Goal: Information Seeking & Learning: Learn about a topic

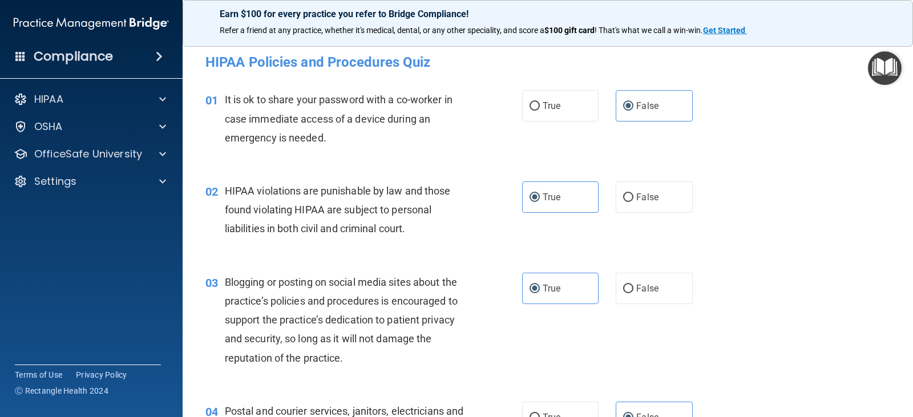
scroll to position [2624, 0]
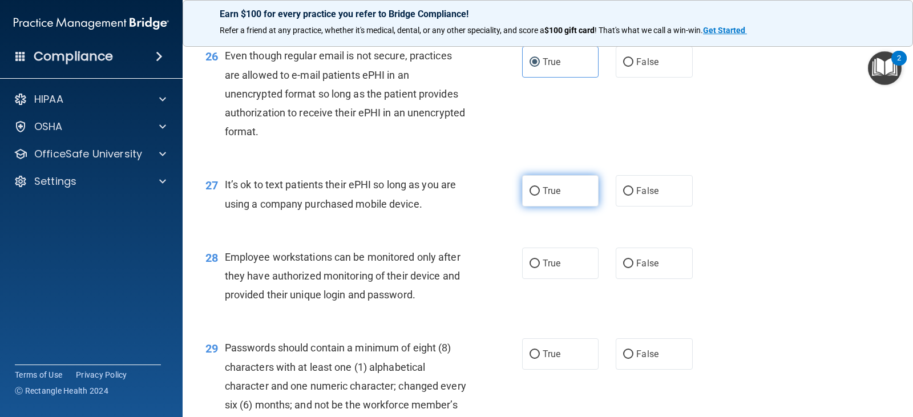
click at [529, 196] on input "True" at bounding box center [534, 191] width 10 height 9
radio input "true"
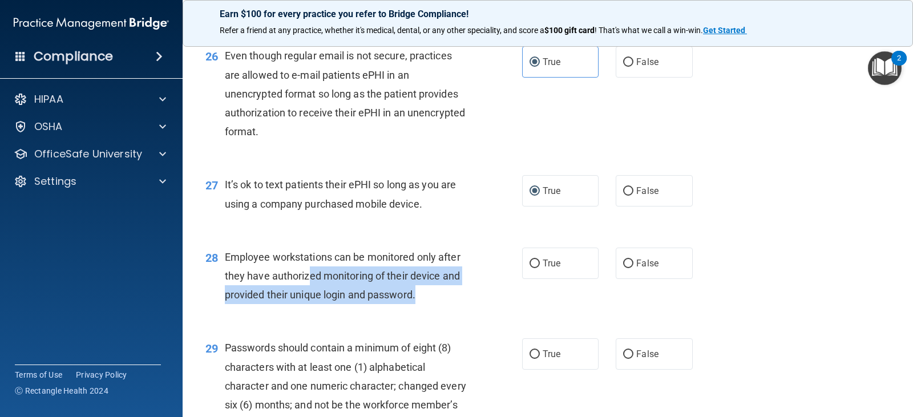
drag, startPoint x: 429, startPoint y: 311, endPoint x: 310, endPoint y: 288, distance: 121.0
click at [310, 288] on div "Employee workstations can be monitored only after they have authorized monitori…" at bounding box center [350, 276] width 250 height 57
click at [331, 303] on div "Employee workstations can be monitored only after they have authorized monitori…" at bounding box center [350, 276] width 250 height 57
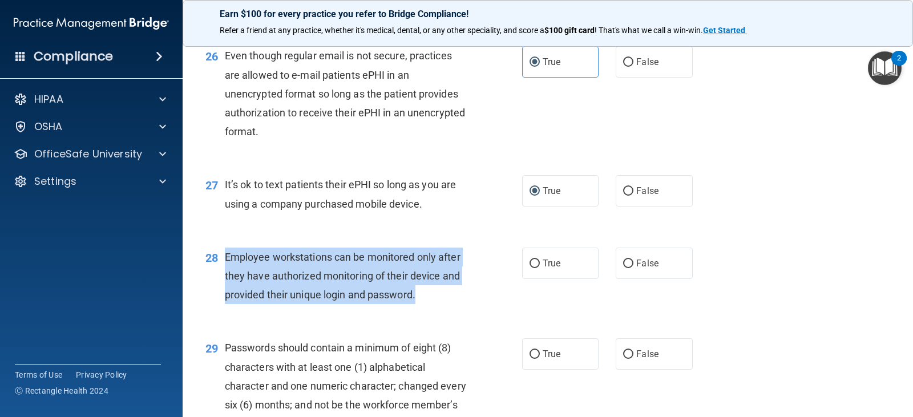
drag, startPoint x: 357, startPoint y: 303, endPoint x: 225, endPoint y: 277, distance: 134.4
click at [225, 277] on div "Employee workstations can be monitored only after they have authorized monitori…" at bounding box center [350, 276] width 250 height 57
copy span "Employee workstations can be monitored only after they have authorized monitori…"
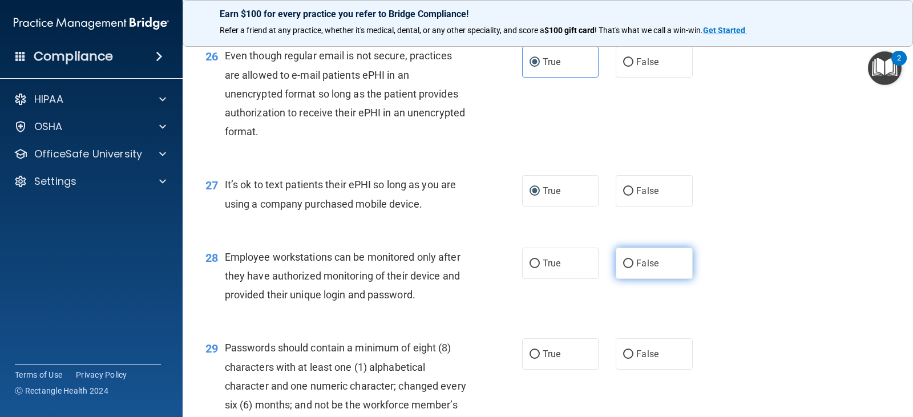
click at [630, 279] on label "False" at bounding box center [654, 263] width 76 height 31
click at [630, 268] on input "False" at bounding box center [628, 264] width 10 height 9
radio input "true"
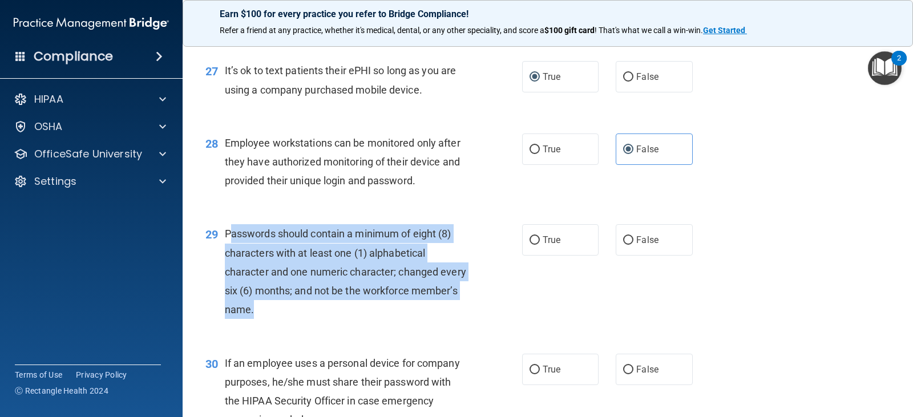
drag, startPoint x: 305, startPoint y: 328, endPoint x: 229, endPoint y: 256, distance: 104.5
click at [229, 256] on div "Passwords should contain a minimum of eight (8) characters with at least one (1…" at bounding box center [350, 271] width 250 height 95
click at [305, 268] on span "Passwords should contain a minimum of eight (8) characters with at least one (1…" at bounding box center [345, 272] width 241 height 88
drag, startPoint x: 309, startPoint y: 337, endPoint x: 226, endPoint y: 253, distance: 117.8
click at [226, 253] on div "Passwords should contain a minimum of eight (8) characters with at least one (1…" at bounding box center [350, 271] width 250 height 95
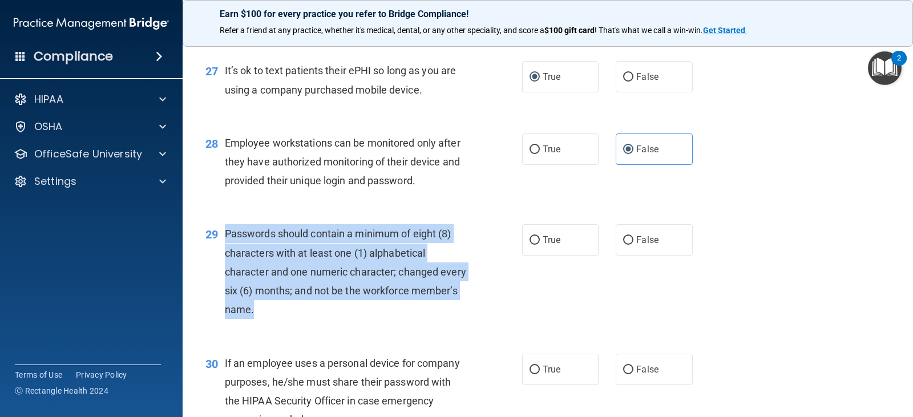
copy span "Passwords should contain a minimum of eight (8) characters with at least one (1…"
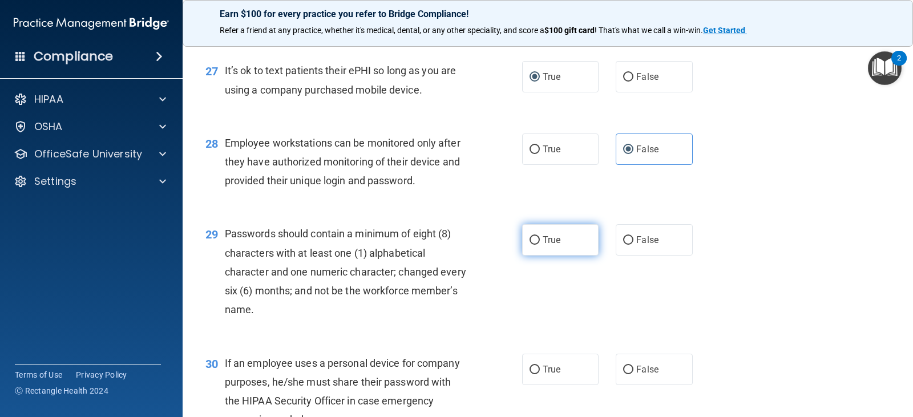
click at [550, 256] on label "True" at bounding box center [560, 239] width 76 height 31
click at [540, 245] on input "True" at bounding box center [534, 240] width 10 height 9
radio input "true"
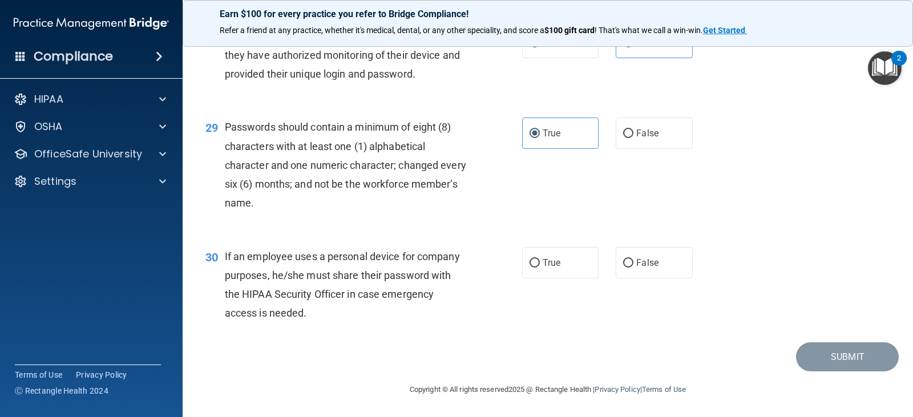
scroll to position [2864, 0]
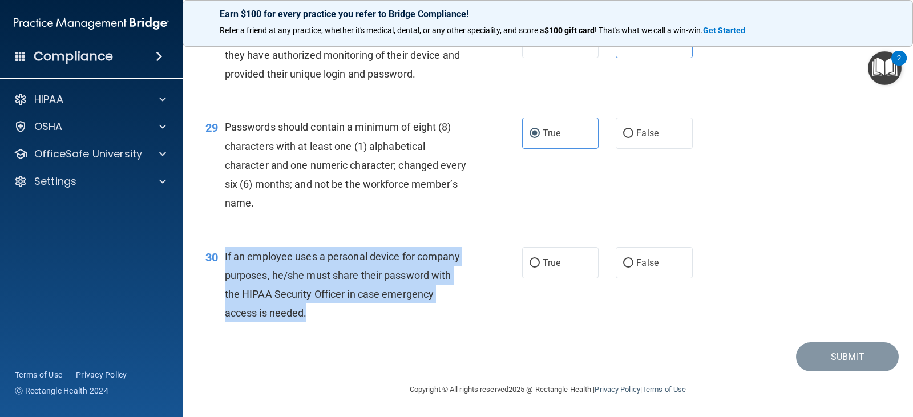
drag, startPoint x: 326, startPoint y: 317, endPoint x: 222, endPoint y: 250, distance: 123.4
click at [222, 250] on div "30 If an employee uses a personal device for company purposes, he/she must shar…" at bounding box center [363, 288] width 351 height 82
copy div "If an employee uses a personal device for company purposes, he/she must share t…"
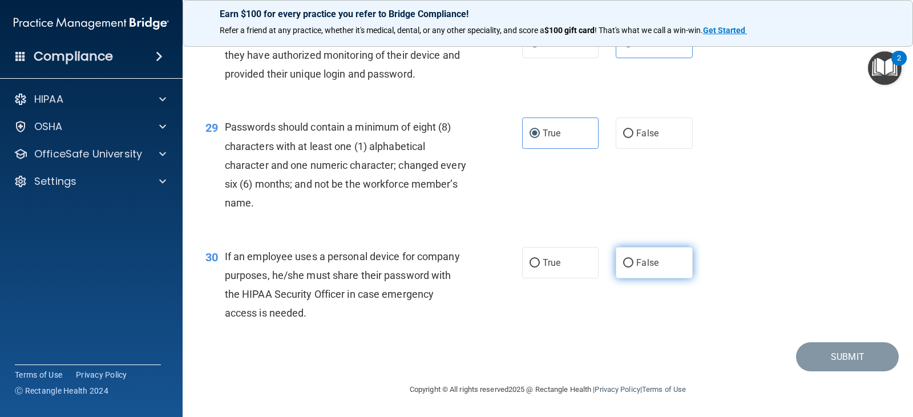
click at [636, 260] on span "False" at bounding box center [647, 262] width 22 height 11
click at [631, 260] on input "False" at bounding box center [628, 263] width 10 height 9
radio input "true"
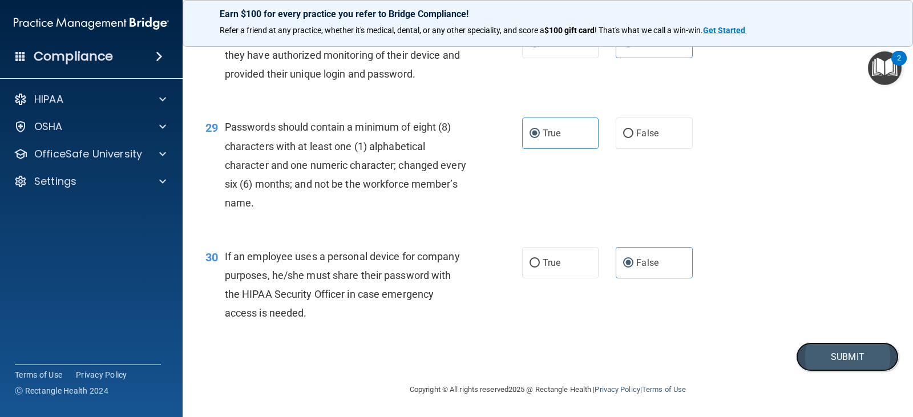
click at [819, 348] on button "Submit" at bounding box center [847, 356] width 103 height 29
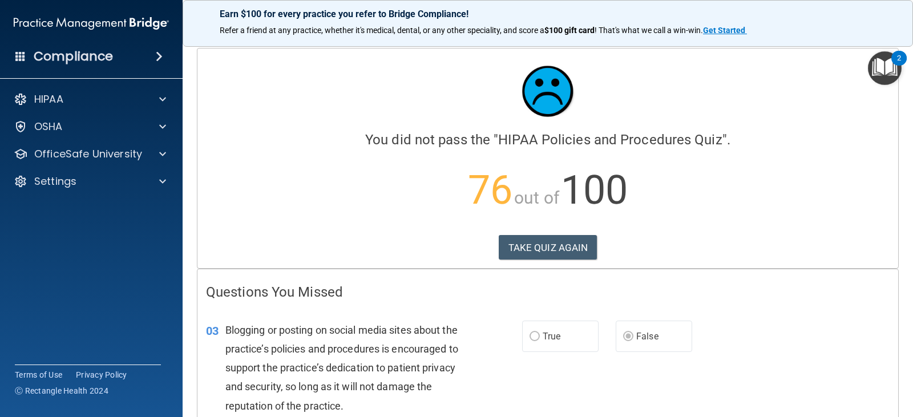
scroll to position [228, 0]
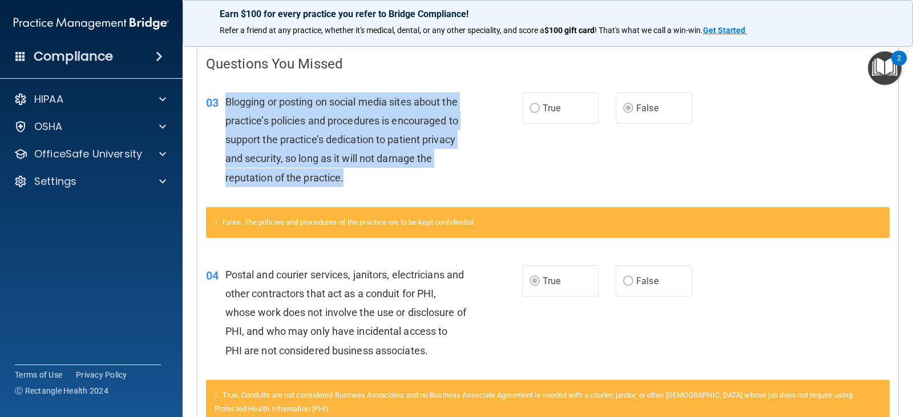
drag, startPoint x: 348, startPoint y: 181, endPoint x: 221, endPoint y: 92, distance: 154.5
click at [221, 92] on div "03 Blogging or posting on social media sites about the practice’s policies and …" at bounding box center [364, 142] width 350 height 100
copy div "Blogging or posting on social media sites about the practice’s policies and pro…"
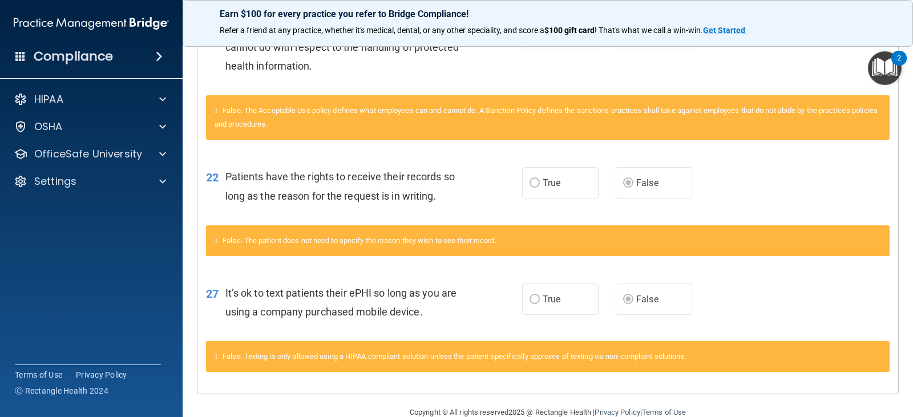
scroll to position [1011, 0]
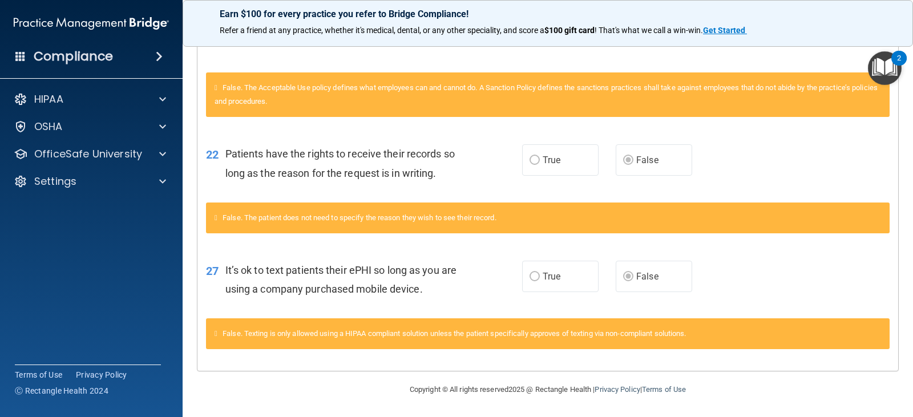
drag, startPoint x: 448, startPoint y: 296, endPoint x: 225, endPoint y: 270, distance: 224.6
click at [225, 270] on div "It’s ok to text patients their ePHI so long as you are using a company purchase…" at bounding box center [350, 280] width 250 height 38
copy span "It’s ok to text patients their ePHI so long as you are using a company purchase…"
click at [702, 303] on div "27 It’s ok to text patients their ePHI so long as you are using a company purch…" at bounding box center [547, 282] width 701 height 72
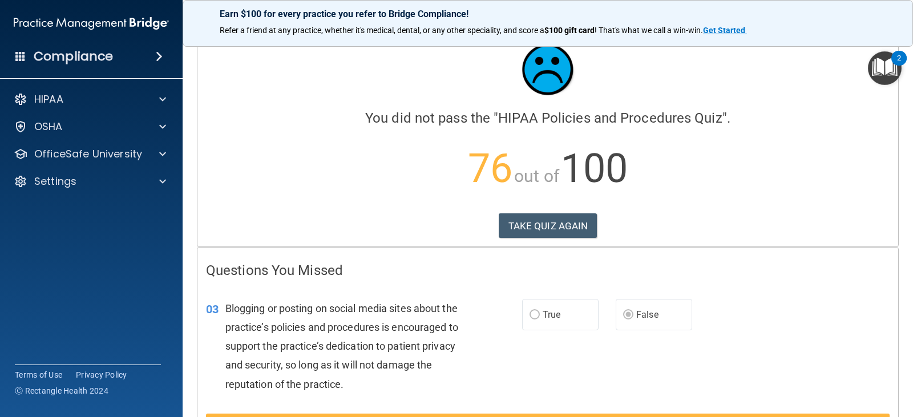
scroll to position [0, 0]
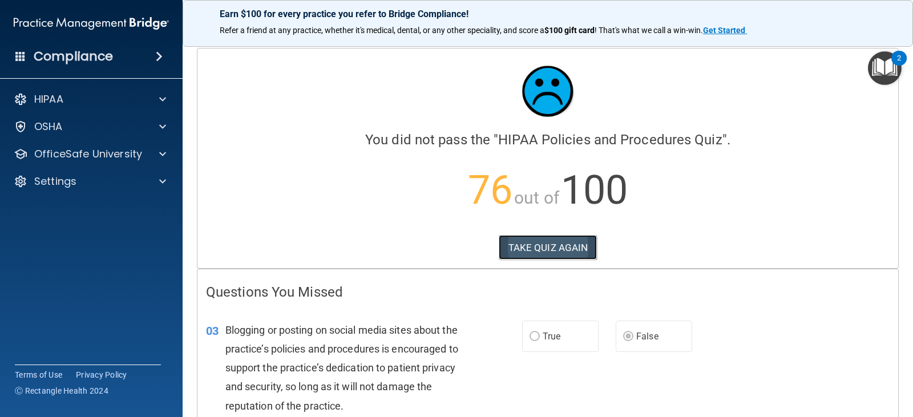
click at [536, 250] on button "TAKE QUIZ AGAIN" at bounding box center [548, 247] width 99 height 25
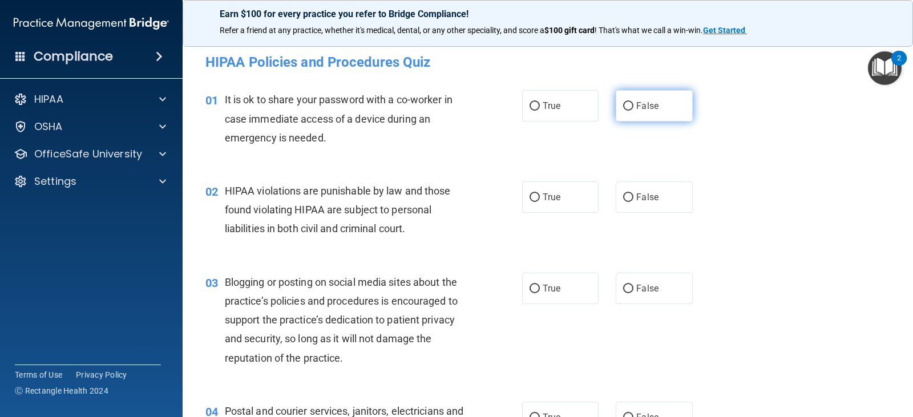
click at [636, 104] on span "False" at bounding box center [647, 105] width 22 height 11
click at [633, 104] on input "False" at bounding box center [628, 106] width 10 height 9
radio input "true"
click at [661, 288] on label "False" at bounding box center [654, 288] width 76 height 31
click at [633, 288] on input "False" at bounding box center [628, 289] width 10 height 9
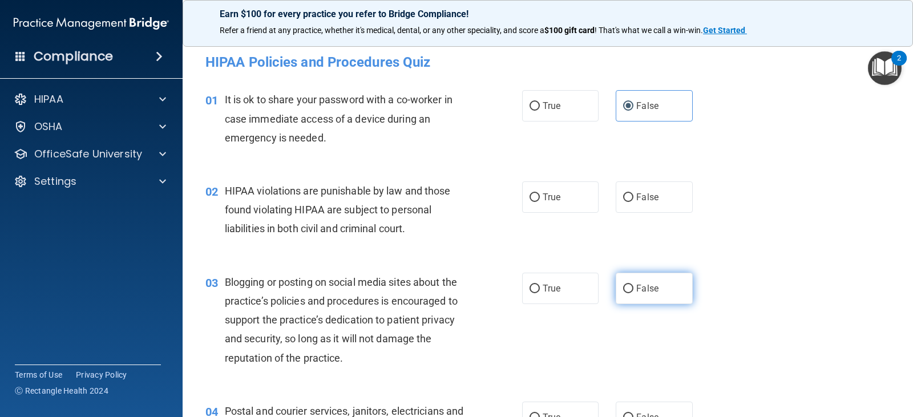
radio input "true"
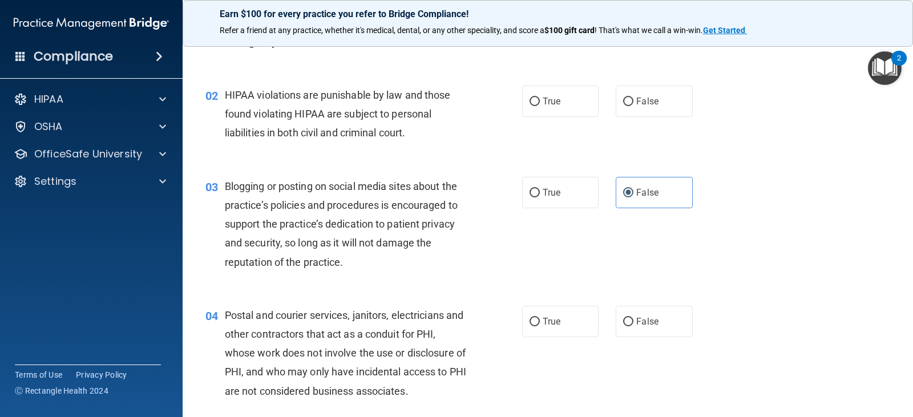
scroll to position [228, 0]
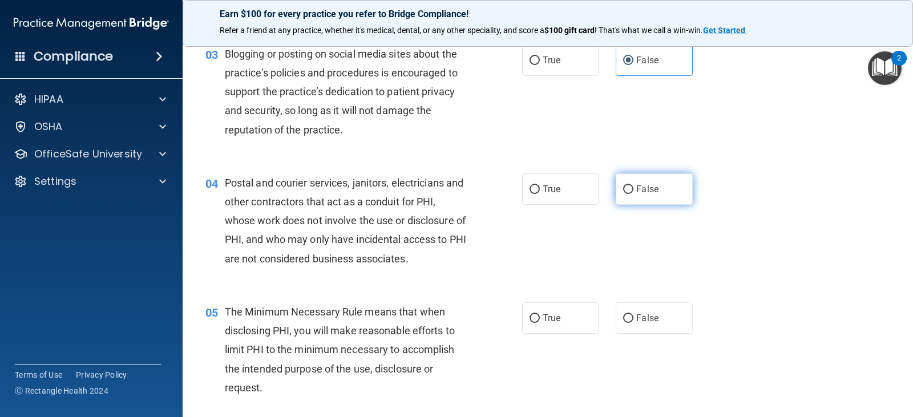
click at [627, 200] on label "False" at bounding box center [654, 188] width 76 height 31
click at [627, 194] on input "False" at bounding box center [628, 189] width 10 height 9
radio input "true"
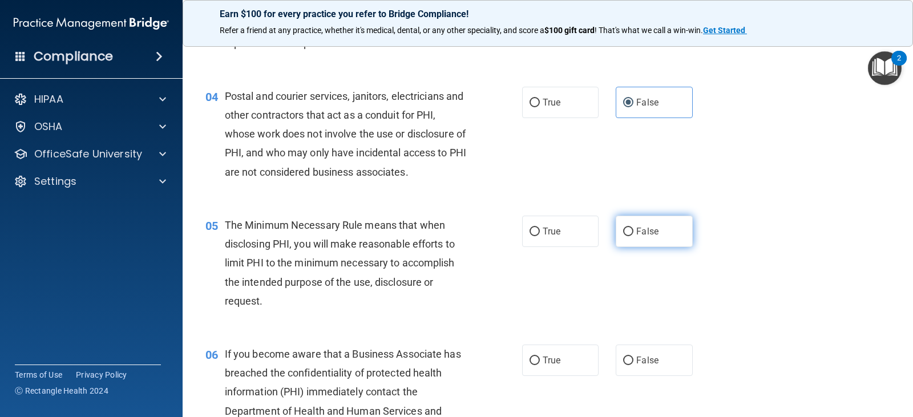
scroll to position [342, 0]
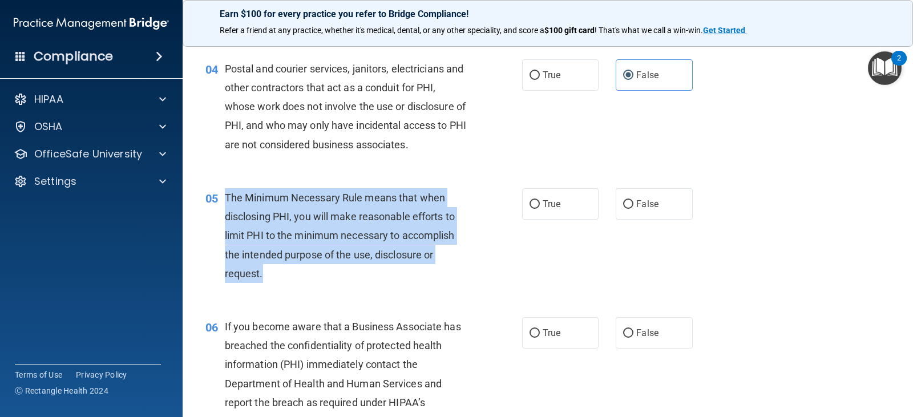
drag, startPoint x: 267, startPoint y: 272, endPoint x: 225, endPoint y: 196, distance: 87.3
click at [225, 196] on div "The Minimum Necessary Rule means that when disclosing PHI, you will make reason…" at bounding box center [350, 235] width 250 height 95
copy span "The Minimum Necessary Rule means that when disclosing PHI, you will make reason…"
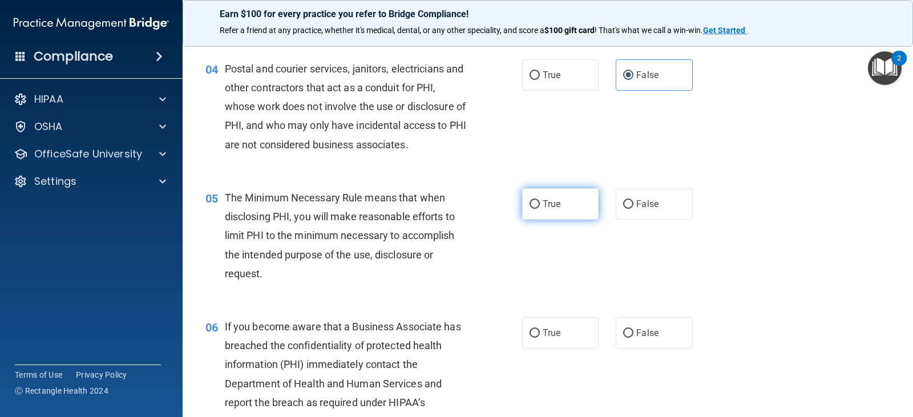
click at [535, 217] on label "True" at bounding box center [560, 203] width 76 height 31
click at [535, 209] on input "True" at bounding box center [534, 204] width 10 height 9
radio input "true"
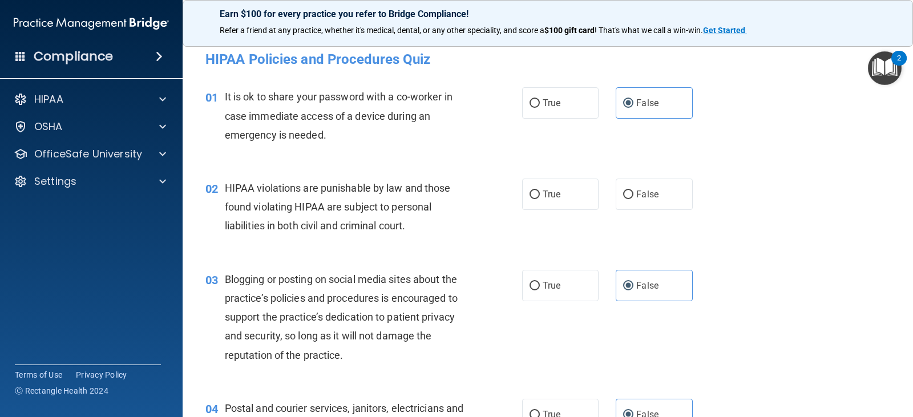
scroll to position [0, 0]
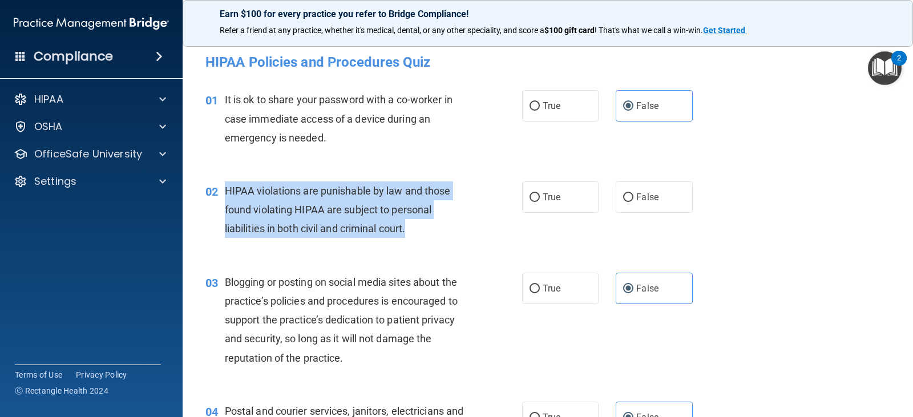
drag, startPoint x: 416, startPoint y: 226, endPoint x: 220, endPoint y: 190, distance: 199.6
click at [220, 190] on div "02 HIPAA violations are punishable by law and those found violating HIPAA are s…" at bounding box center [363, 212] width 351 height 63
copy div "HIPAA violations are punishable by law and those found violating HIPAA are subj…"
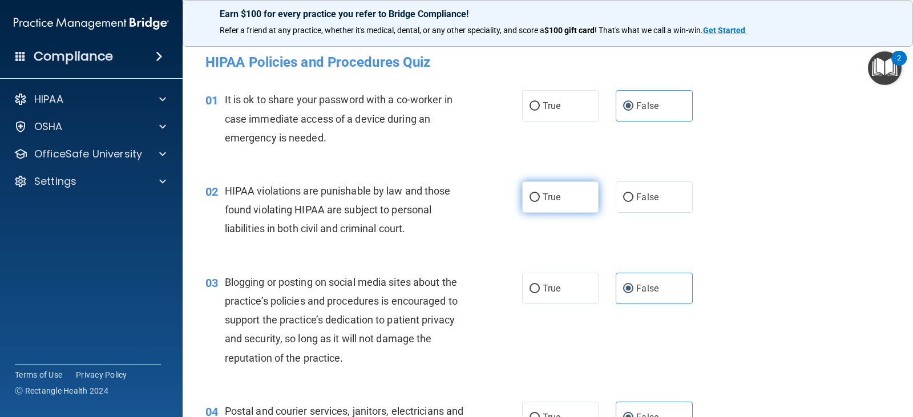
click at [556, 184] on label "True" at bounding box center [560, 196] width 76 height 31
click at [540, 193] on input "True" at bounding box center [534, 197] width 10 height 9
radio input "true"
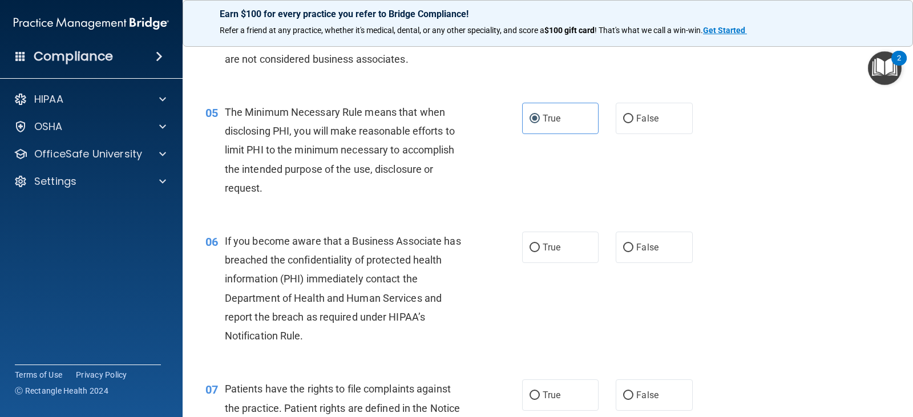
scroll to position [456, 0]
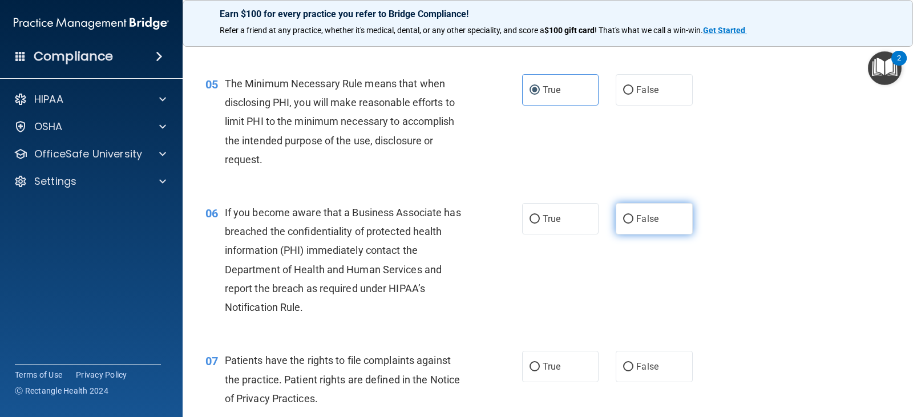
click at [633, 210] on label "False" at bounding box center [654, 218] width 76 height 31
click at [633, 215] on input "False" at bounding box center [628, 219] width 10 height 9
radio input "true"
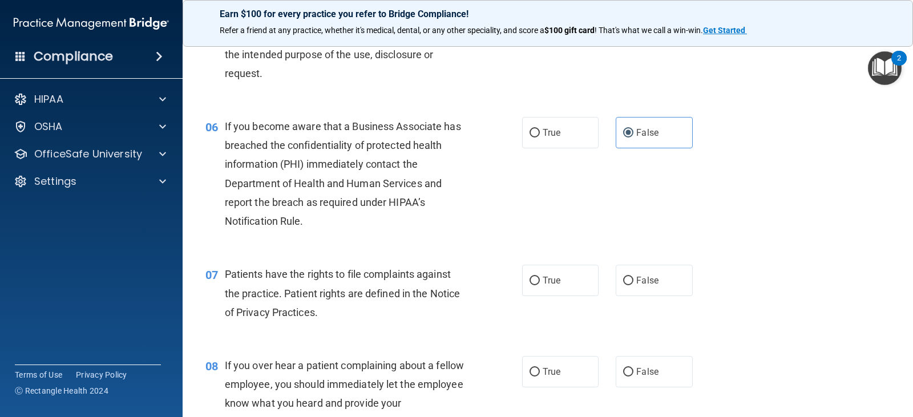
scroll to position [570, 0]
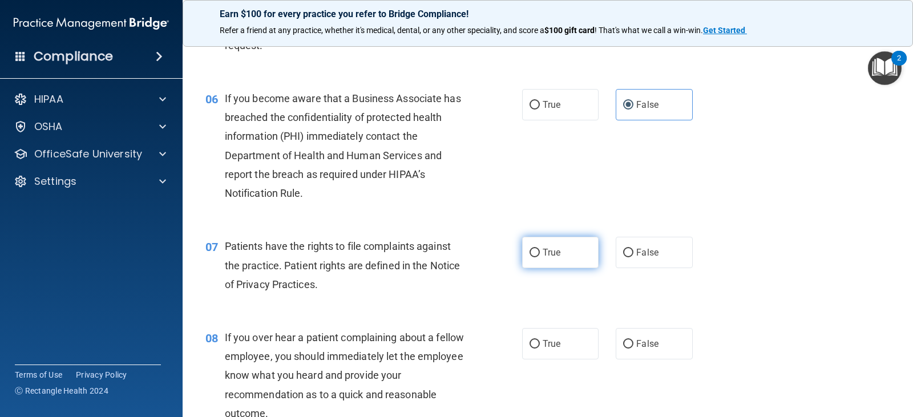
click at [543, 253] on span "True" at bounding box center [552, 252] width 18 height 11
click at [540, 253] on input "True" at bounding box center [534, 253] width 10 height 9
radio input "true"
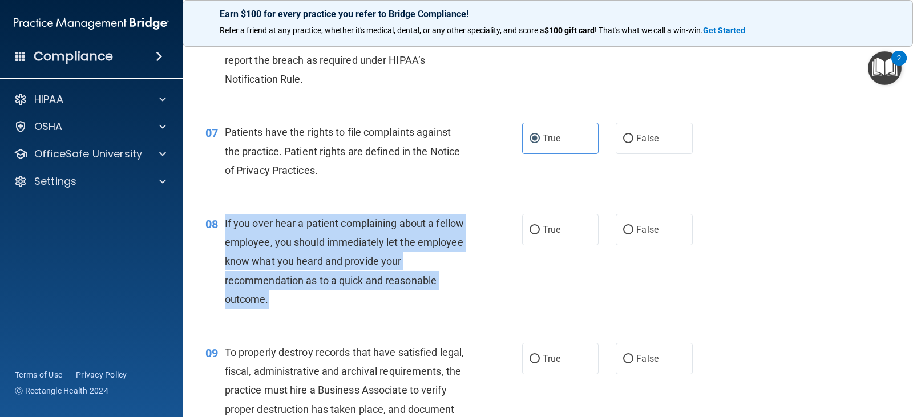
drag, startPoint x: 265, startPoint y: 294, endPoint x: 225, endPoint y: 225, distance: 80.2
click at [225, 225] on div "If you over hear a patient complaining about a fellow employee, you should imme…" at bounding box center [350, 261] width 250 height 95
copy span "If you over hear a patient complaining about a fellow employee, you should imme…"
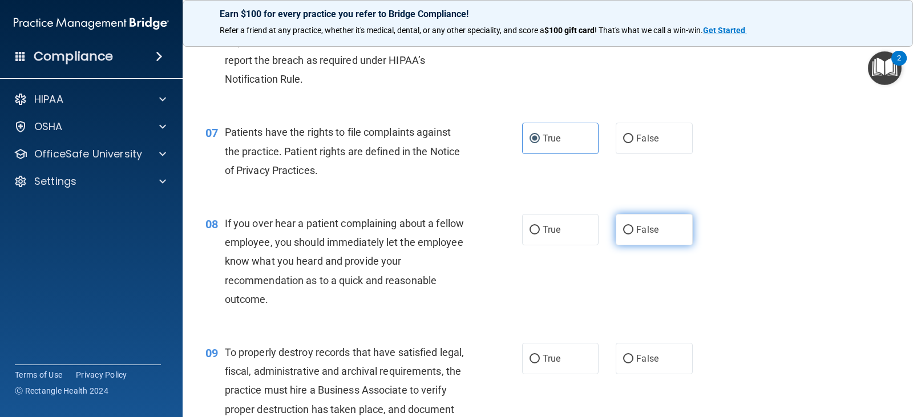
click at [636, 233] on span "False" at bounding box center [647, 229] width 22 height 11
click at [633, 233] on input "False" at bounding box center [628, 230] width 10 height 9
radio input "true"
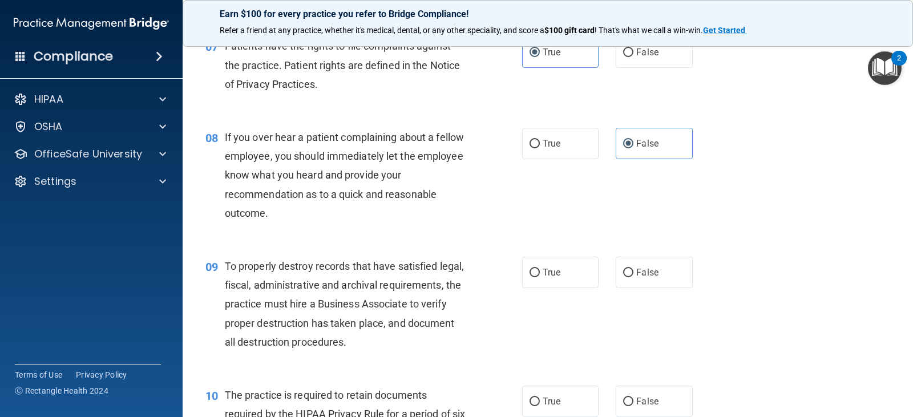
scroll to position [799, 0]
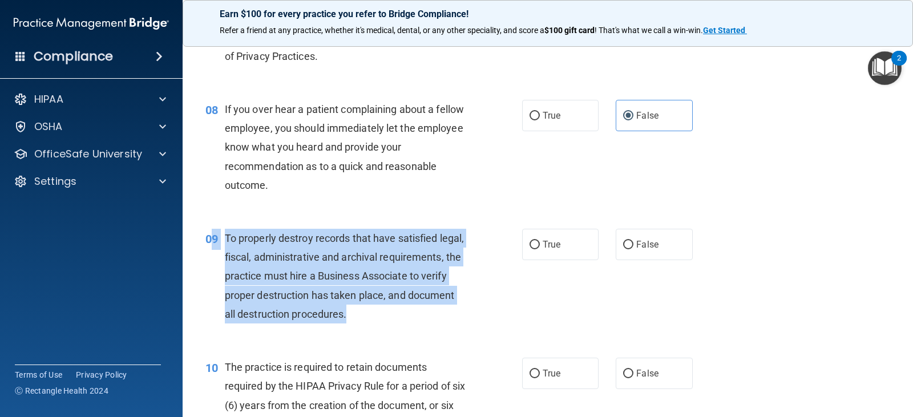
drag, startPoint x: 456, startPoint y: 314, endPoint x: 215, endPoint y: 233, distance: 254.7
click at [215, 233] on div "09 To properly destroy records that have satisfied legal, fiscal, administrativ…" at bounding box center [363, 279] width 351 height 100
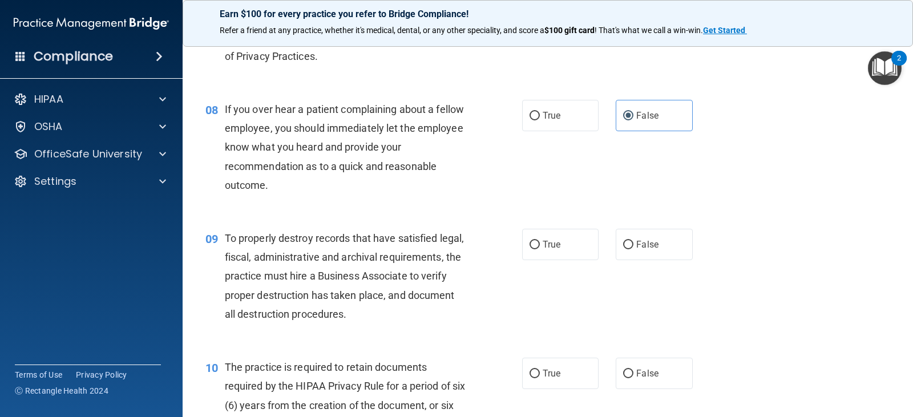
drag, startPoint x: 260, startPoint y: 248, endPoint x: 266, endPoint y: 235, distance: 14.8
click at [242, 228] on div "09 To properly destroy records that have satisfied legal, fiscal, administrativ…" at bounding box center [548, 278] width 702 height 129
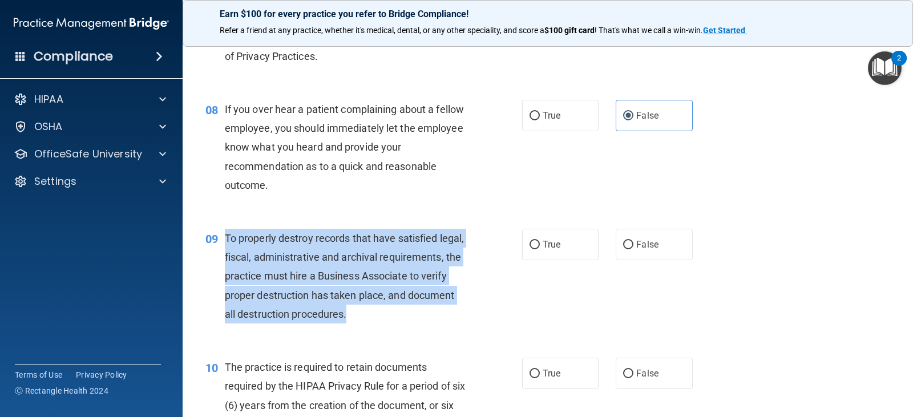
drag, startPoint x: 459, startPoint y: 313, endPoint x: 224, endPoint y: 230, distance: 248.8
click at [225, 230] on div "To properly destroy records that have satisfied legal, fiscal, administrative a…" at bounding box center [350, 276] width 250 height 95
copy span "To properly destroy records that have satisfied legal, fiscal, administrative a…"
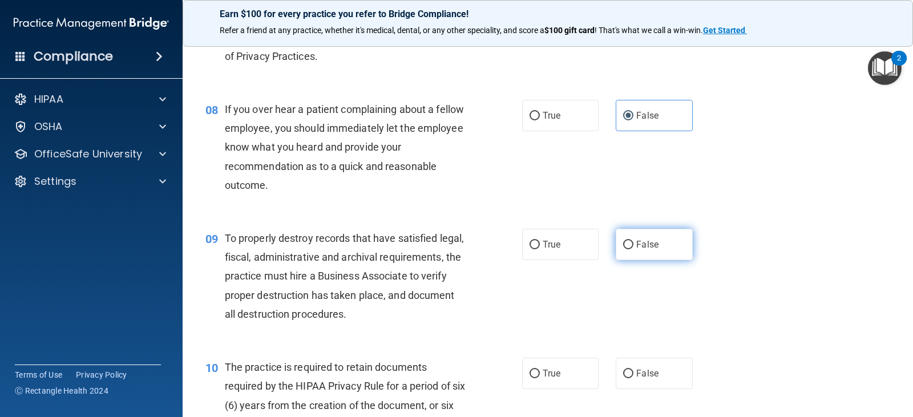
click at [618, 250] on label "False" at bounding box center [654, 244] width 76 height 31
click at [623, 249] on input "False" at bounding box center [628, 245] width 10 height 9
radio input "true"
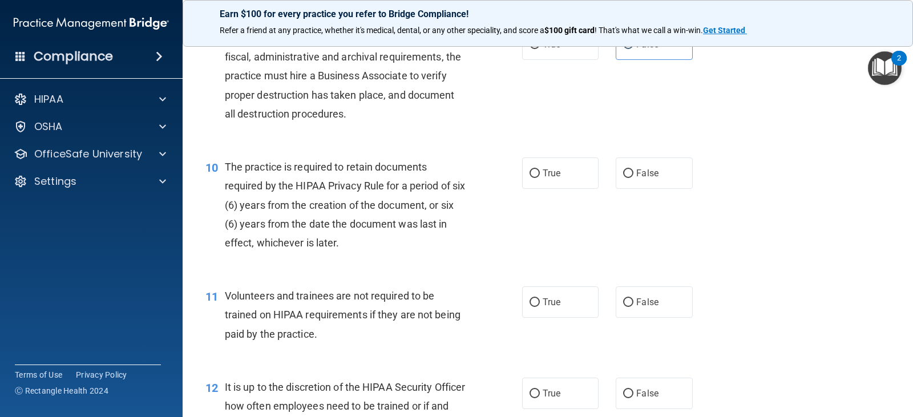
scroll to position [1027, 0]
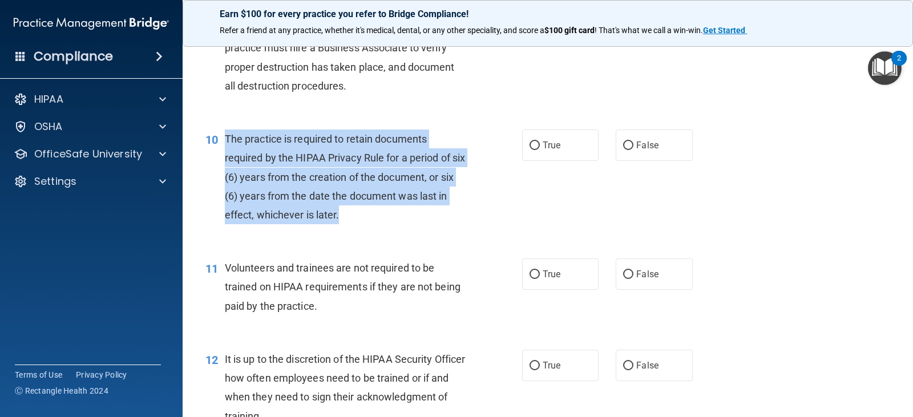
drag, startPoint x: 351, startPoint y: 216, endPoint x: 226, endPoint y: 136, distance: 148.8
click at [226, 136] on div "The practice is required to retain documents required by the HIPAA Privacy Rule…" at bounding box center [350, 176] width 250 height 95
copy span "The practice is required to retain documents required by the HIPAA Privacy Rule…"
click at [532, 143] on input "True" at bounding box center [534, 145] width 10 height 9
radio input "true"
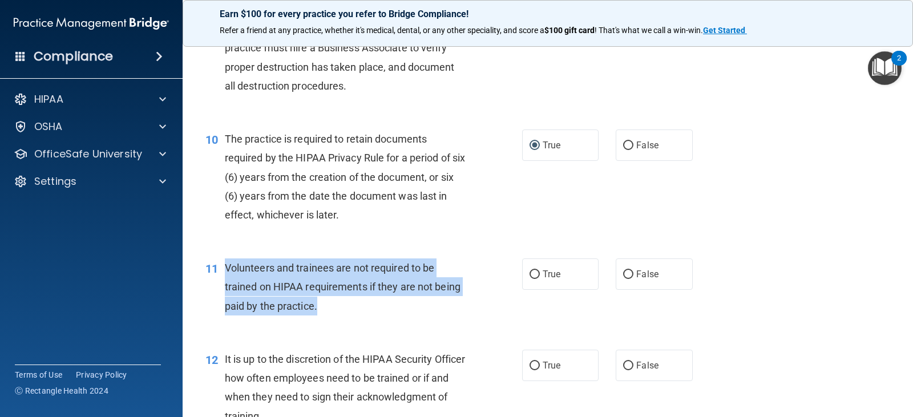
drag, startPoint x: 321, startPoint y: 310, endPoint x: 218, endPoint y: 277, distance: 108.4
click at [218, 277] on div "11 Volunteers and trainees are not required to be trained on HIPAA requirements…" at bounding box center [363, 289] width 351 height 63
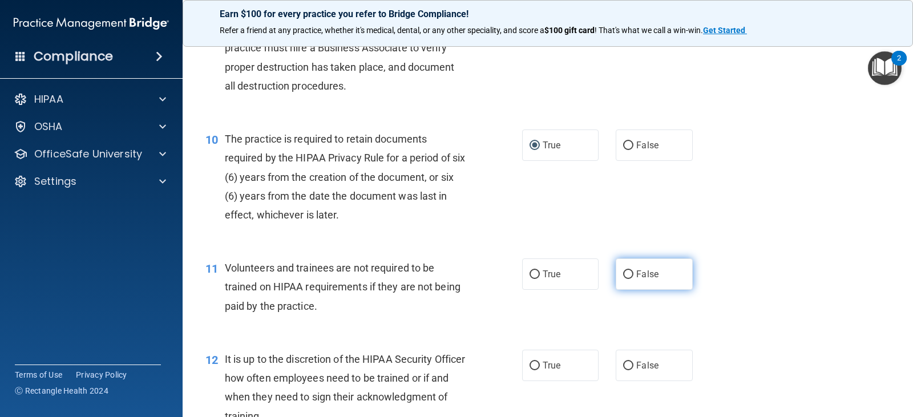
click at [658, 278] on label "False" at bounding box center [654, 273] width 76 height 31
click at [633, 278] on input "False" at bounding box center [628, 274] width 10 height 9
radio input "true"
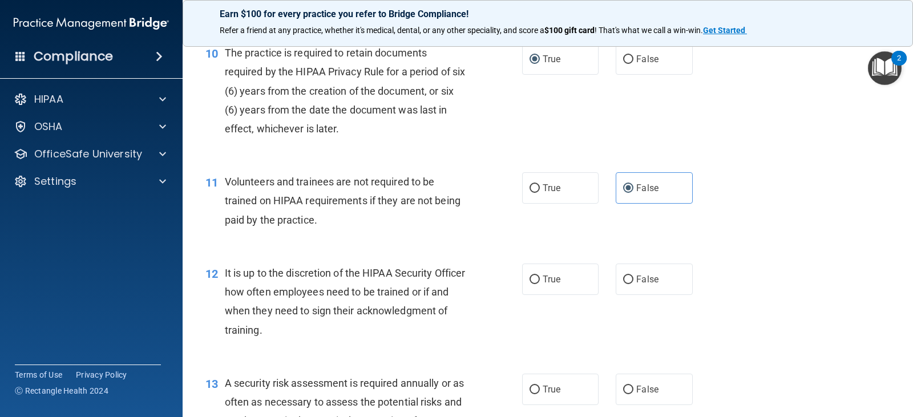
scroll to position [1141, 0]
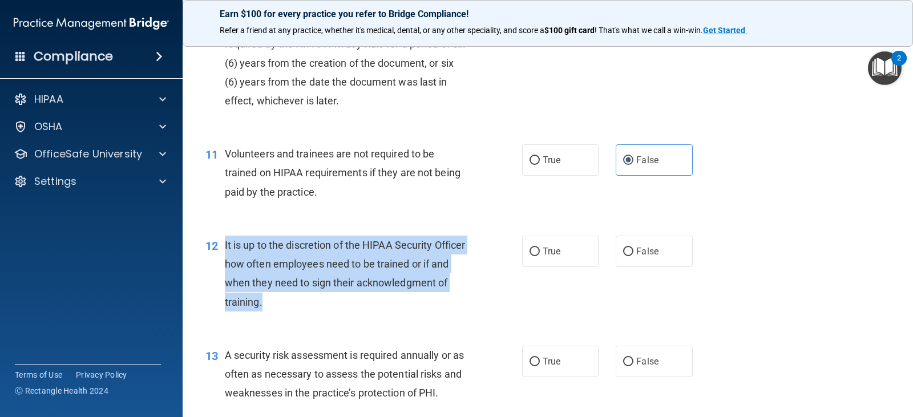
drag, startPoint x: 358, startPoint y: 302, endPoint x: 221, endPoint y: 249, distance: 146.6
click at [221, 249] on div "12 It is up to the discretion of the HIPAA Security Officer how often employees…" at bounding box center [363, 277] width 351 height 82
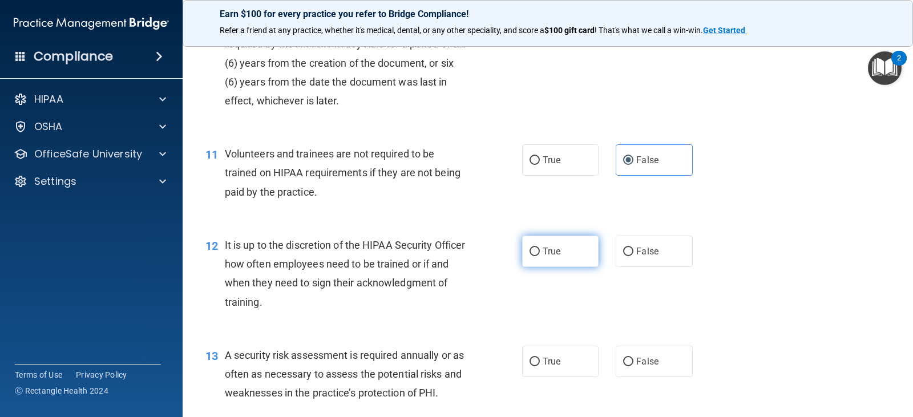
click at [527, 257] on label "True" at bounding box center [560, 251] width 76 height 31
click at [529, 256] on input "True" at bounding box center [534, 252] width 10 height 9
radio input "true"
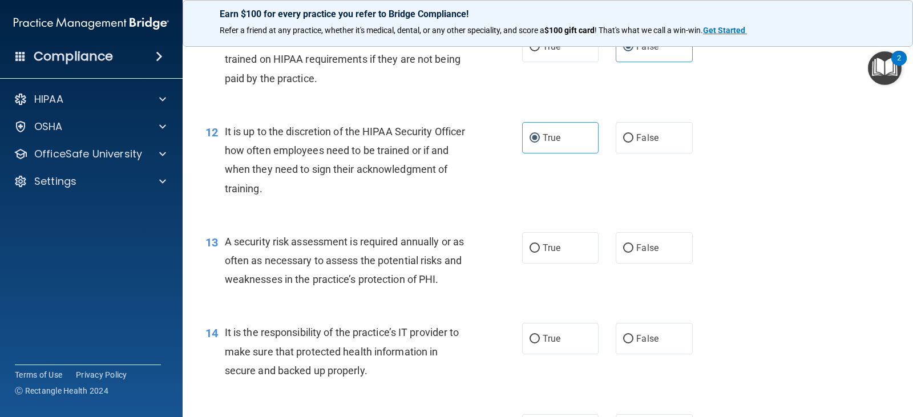
scroll to position [1255, 0]
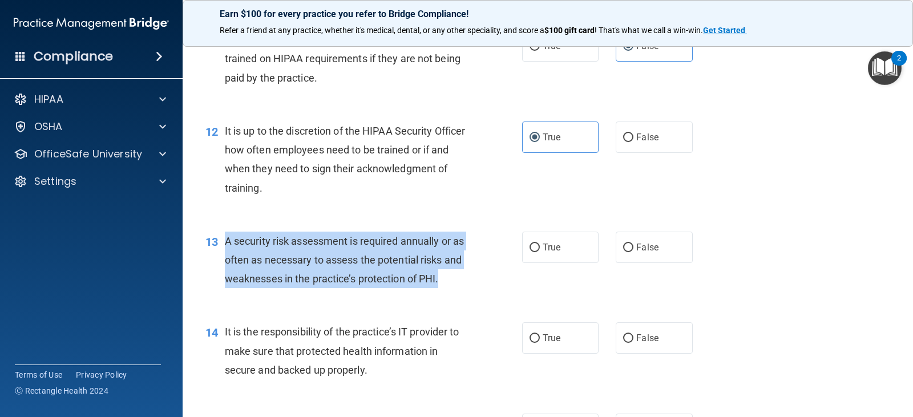
drag, startPoint x: 467, startPoint y: 276, endPoint x: 225, endPoint y: 242, distance: 244.3
click at [225, 242] on div "A security risk assessment is required annually or as often as necessary to ass…" at bounding box center [350, 260] width 250 height 57
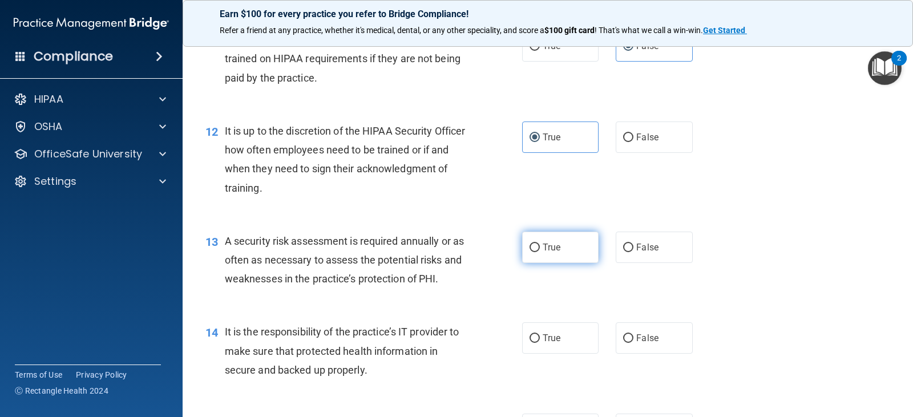
click at [533, 242] on label "True" at bounding box center [560, 247] width 76 height 31
click at [533, 244] on input "True" at bounding box center [534, 248] width 10 height 9
radio input "true"
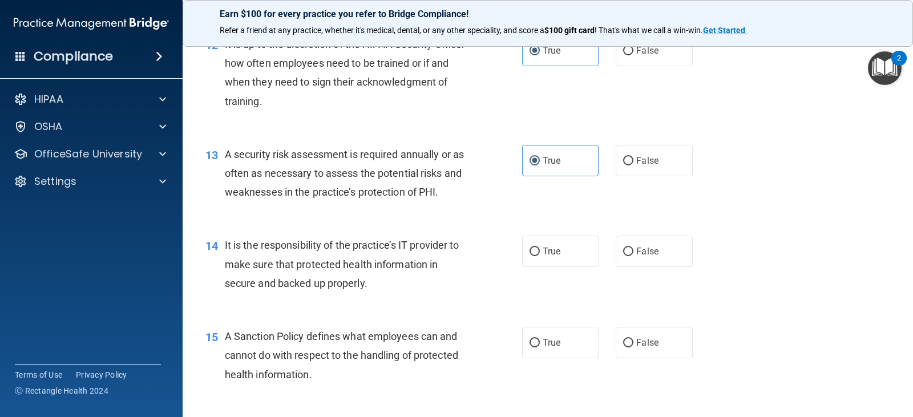
scroll to position [1369, 0]
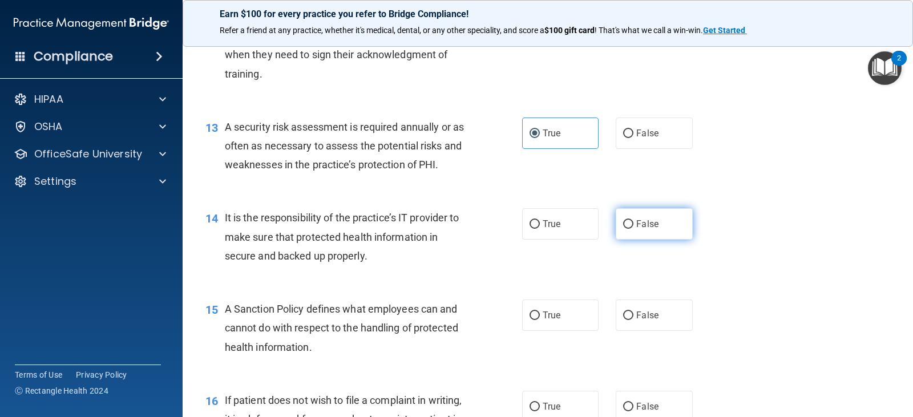
click at [650, 226] on span "False" at bounding box center [647, 223] width 22 height 11
click at [633, 226] on input "False" at bounding box center [628, 224] width 10 height 9
radio input "true"
click at [645, 321] on label "False" at bounding box center [654, 314] width 76 height 31
click at [633, 320] on input "False" at bounding box center [628, 315] width 10 height 9
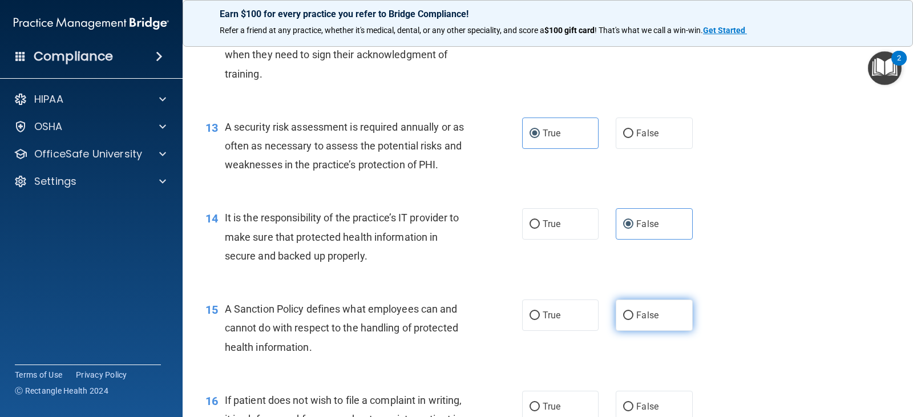
radio input "true"
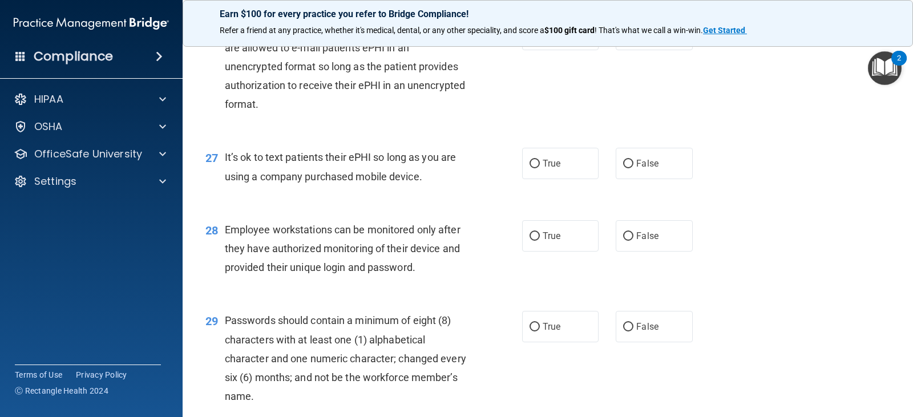
scroll to position [2624, 0]
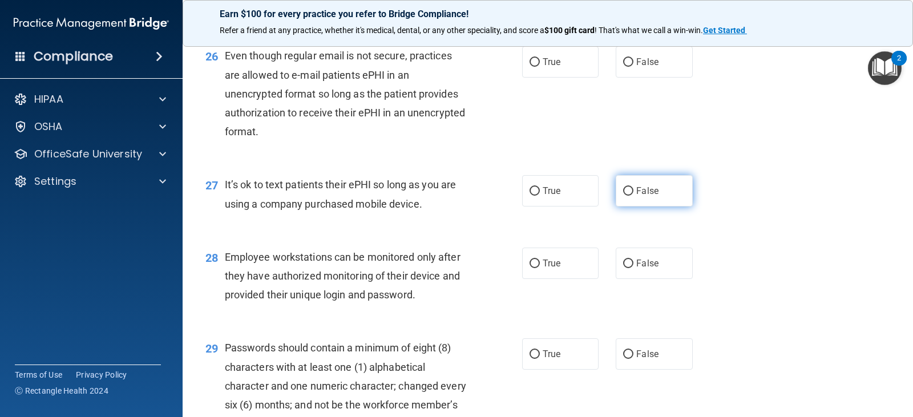
click at [647, 207] on label "False" at bounding box center [654, 190] width 76 height 31
click at [633, 196] on input "False" at bounding box center [628, 191] width 10 height 9
radio input "true"
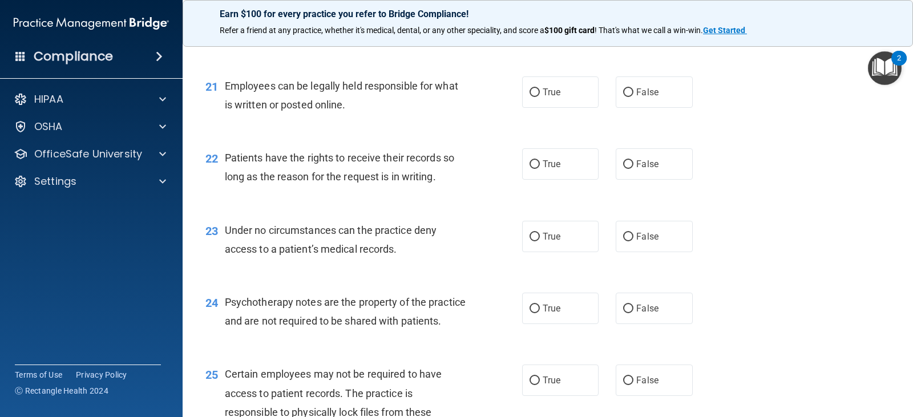
scroll to position [2168, 0]
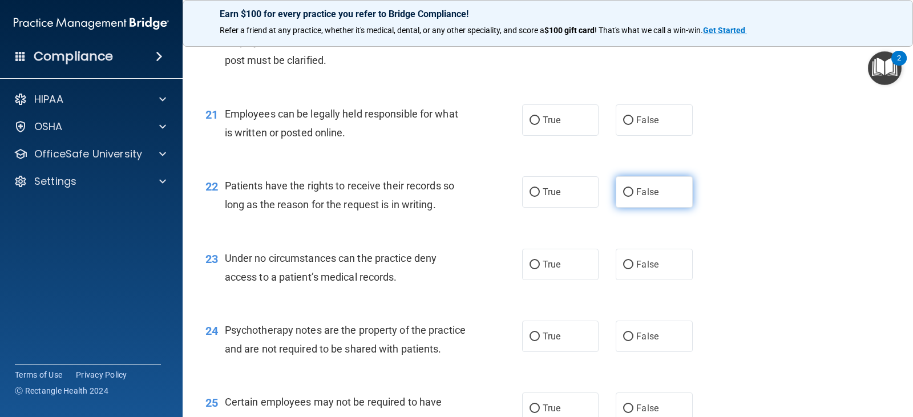
click at [674, 205] on label "False" at bounding box center [654, 191] width 76 height 31
click at [633, 197] on input "False" at bounding box center [628, 192] width 10 height 9
radio input "true"
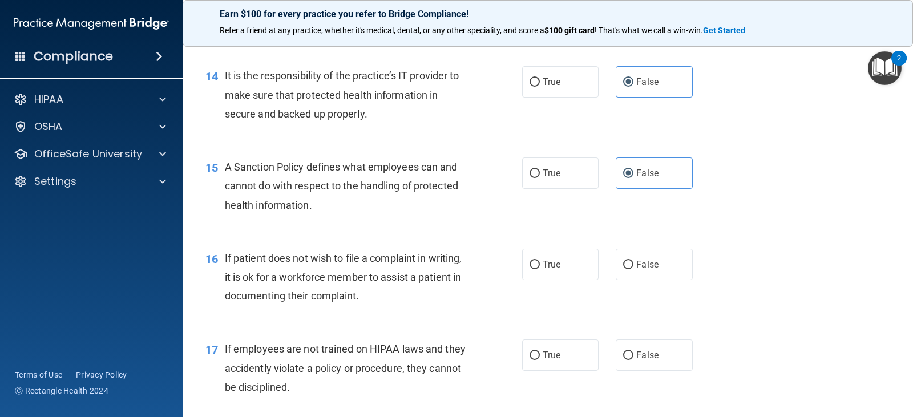
scroll to position [1483, 0]
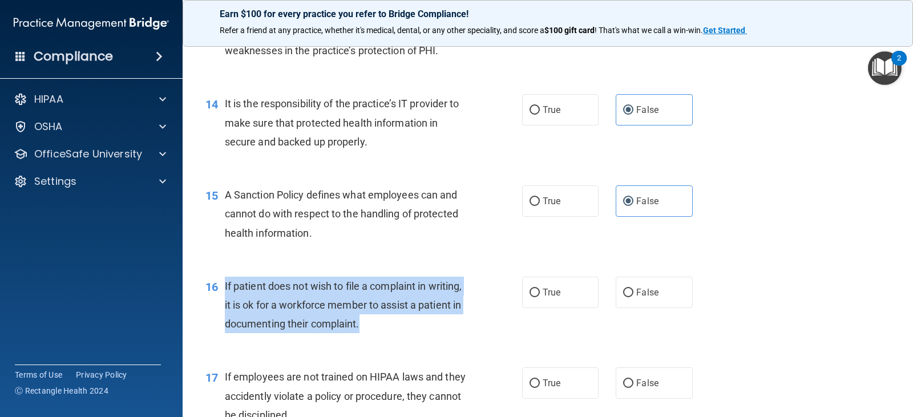
drag, startPoint x: 409, startPoint y: 321, endPoint x: 218, endPoint y: 289, distance: 193.1
click at [218, 289] on div "16 If patient does not wish to file a complaint in writing, it is ok for a work…" at bounding box center [363, 308] width 351 height 63
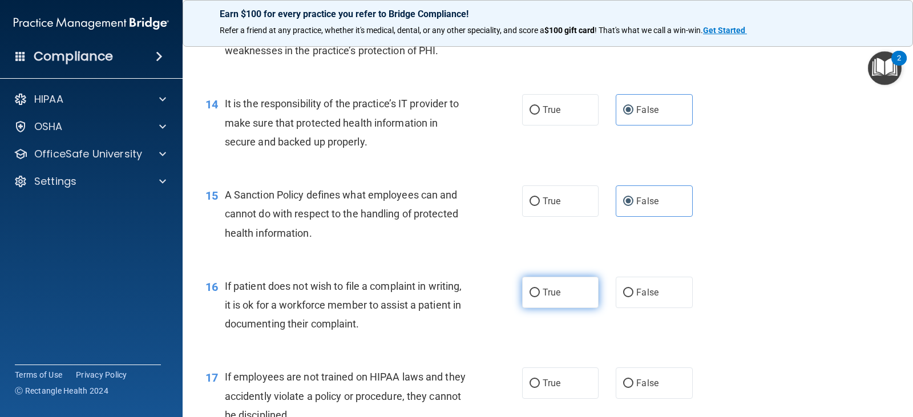
click at [553, 291] on span "True" at bounding box center [552, 292] width 18 height 11
click at [540, 291] on input "True" at bounding box center [534, 293] width 10 height 9
radio input "true"
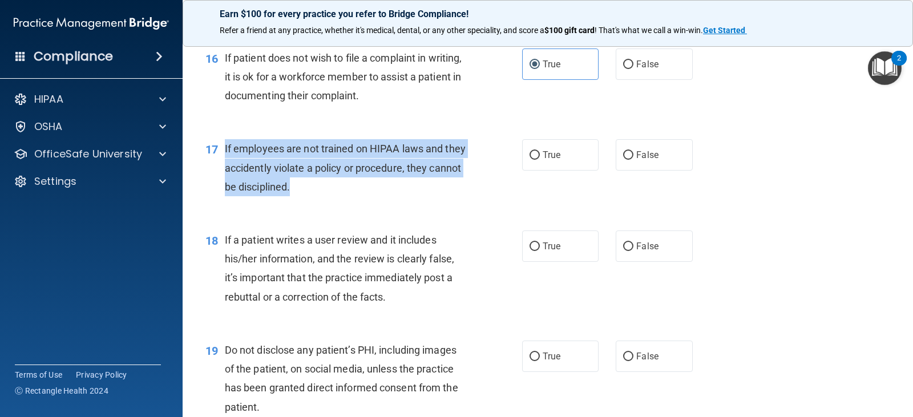
drag, startPoint x: 325, startPoint y: 187, endPoint x: 225, endPoint y: 152, distance: 105.5
click at [225, 152] on span "If employees are not trained on HIPAA laws and they accidently violate a policy…" at bounding box center [345, 168] width 241 height 50
click at [477, 187] on div "17 If employees are not trained on HIPAA laws and they accidently violate a pol…" at bounding box center [363, 170] width 351 height 63
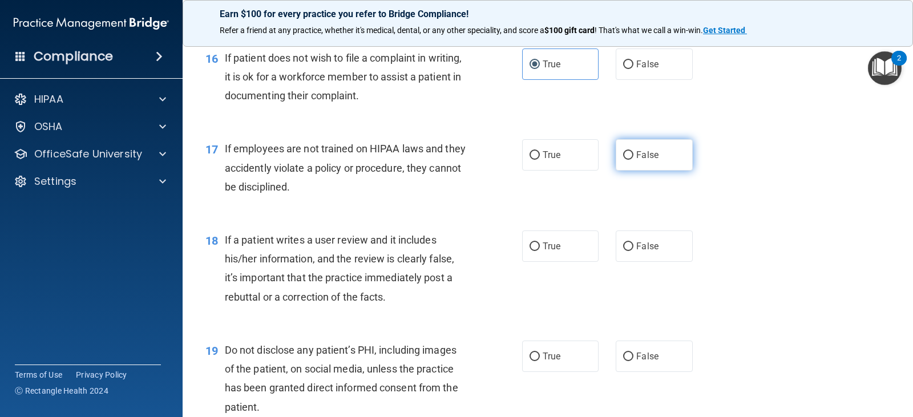
click at [630, 147] on label "False" at bounding box center [654, 154] width 76 height 31
click at [630, 151] on input "False" at bounding box center [628, 155] width 10 height 9
radio input "true"
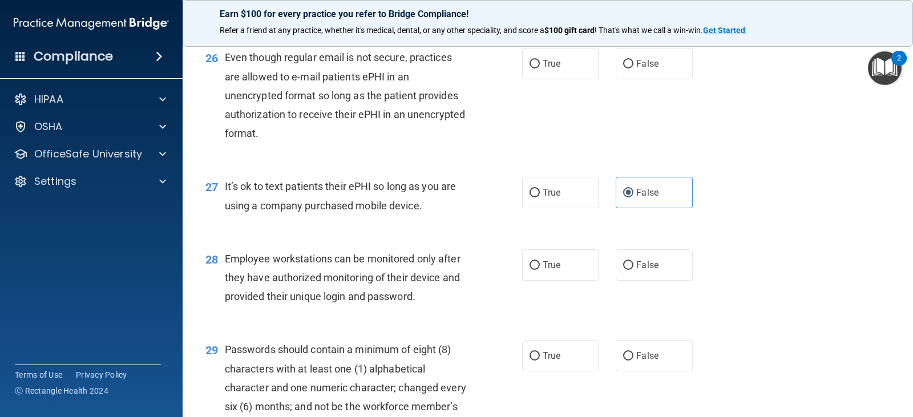
scroll to position [2852, 0]
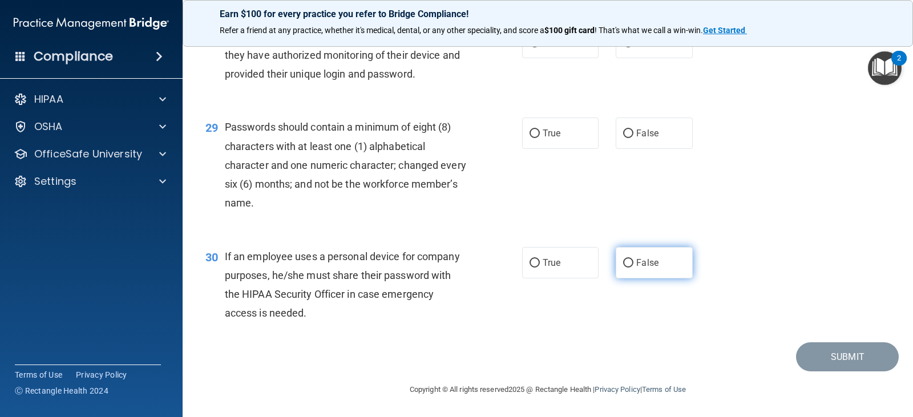
click at [629, 278] on label "False" at bounding box center [654, 262] width 76 height 31
click at [629, 268] on input "False" at bounding box center [628, 263] width 10 height 9
radio input "true"
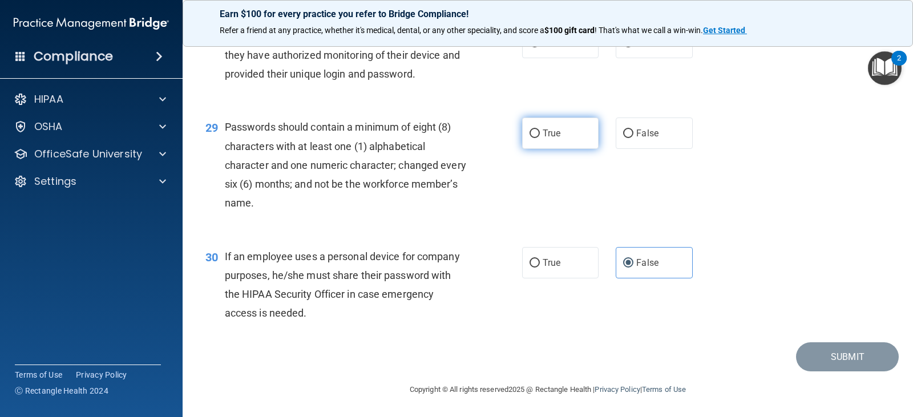
click at [570, 149] on label "True" at bounding box center [560, 133] width 76 height 31
click at [540, 138] on input "True" at bounding box center [534, 133] width 10 height 9
radio input "true"
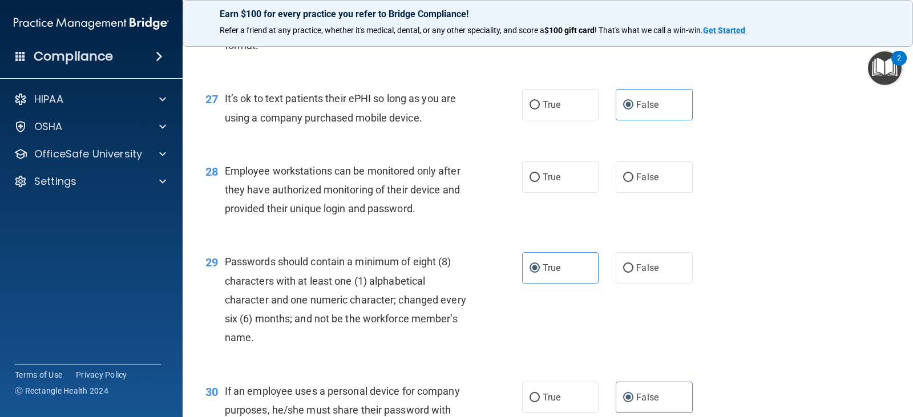
scroll to position [2738, 0]
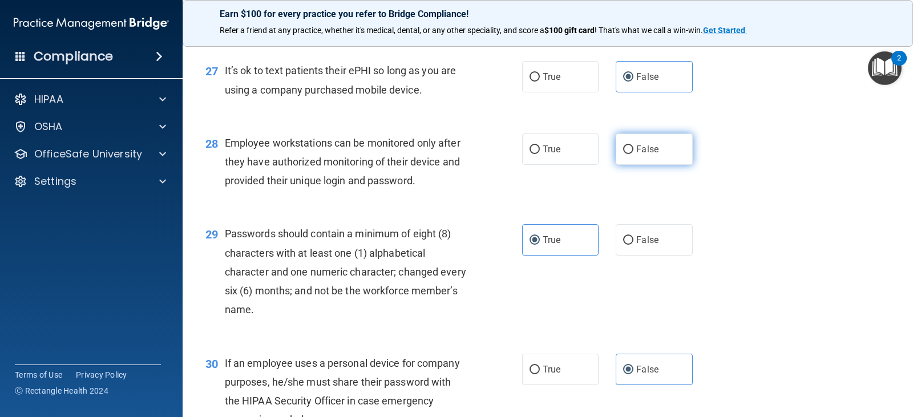
click at [616, 165] on label "False" at bounding box center [654, 148] width 76 height 31
click at [623, 154] on input "False" at bounding box center [628, 149] width 10 height 9
radio input "true"
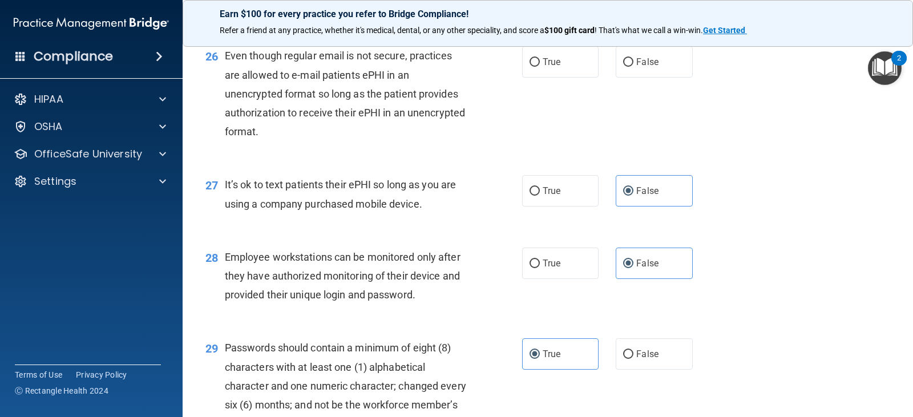
scroll to position [2510, 0]
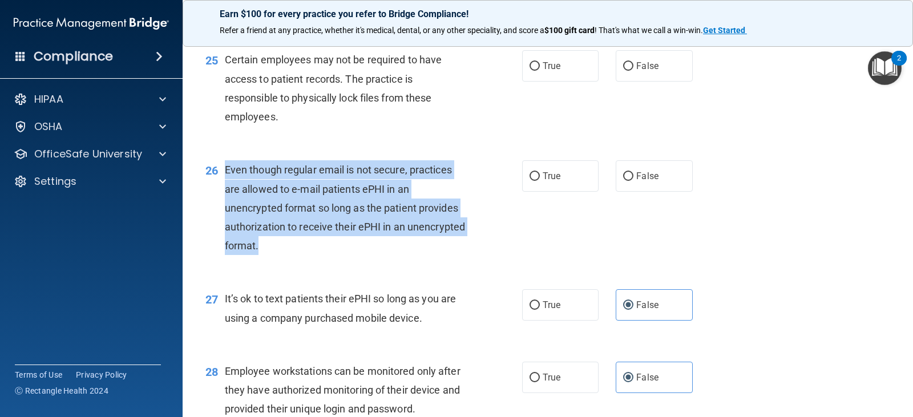
drag, startPoint x: 321, startPoint y: 268, endPoint x: 226, endPoint y: 191, distance: 122.9
click at [226, 191] on div "Even though regular email is not secure, practices are allowed to e-mail patien…" at bounding box center [350, 207] width 250 height 95
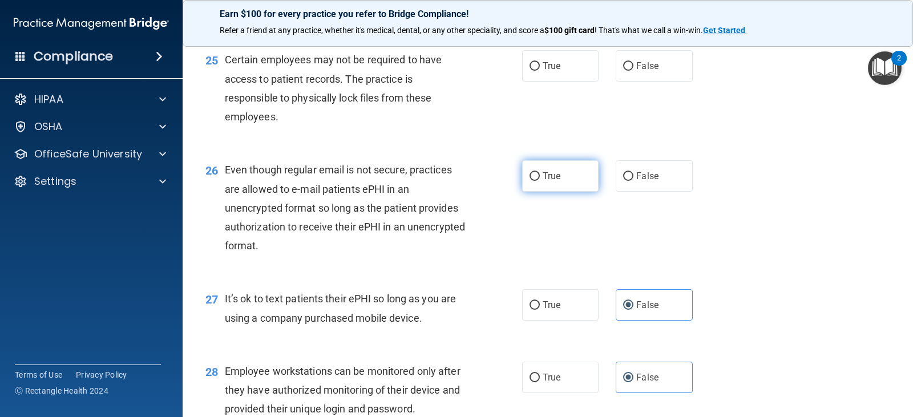
click at [551, 181] on span "True" at bounding box center [552, 176] width 18 height 11
click at [540, 181] on input "True" at bounding box center [534, 176] width 10 height 9
radio input "true"
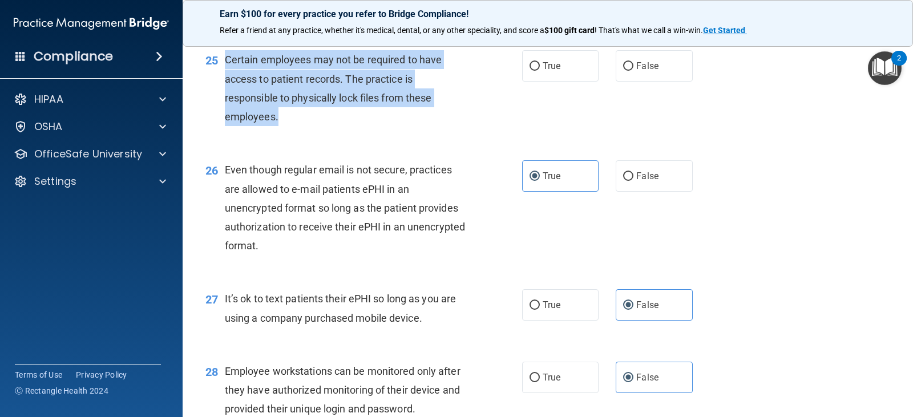
drag, startPoint x: 294, startPoint y: 132, endPoint x: 227, endPoint y: 81, distance: 84.7
click at [227, 81] on div "Certain employees may not be required to have access to patient records. The pr…" at bounding box center [350, 88] width 250 height 76
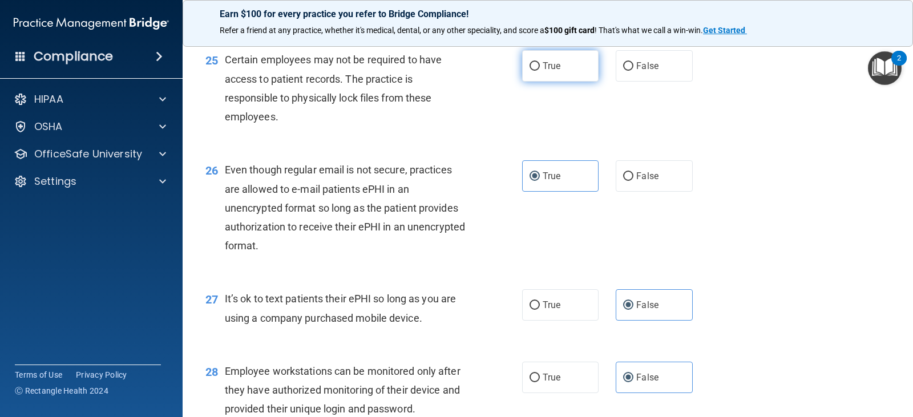
click at [536, 82] on label "True" at bounding box center [560, 65] width 76 height 31
click at [536, 71] on input "True" at bounding box center [534, 66] width 10 height 9
radio input "true"
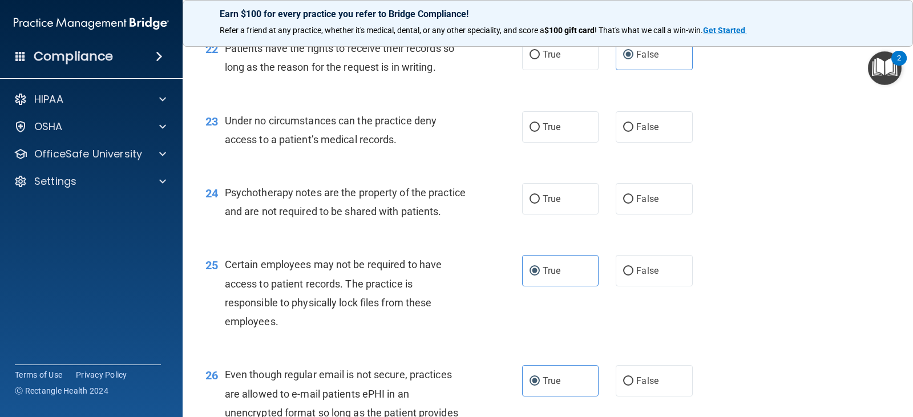
scroll to position [2282, 0]
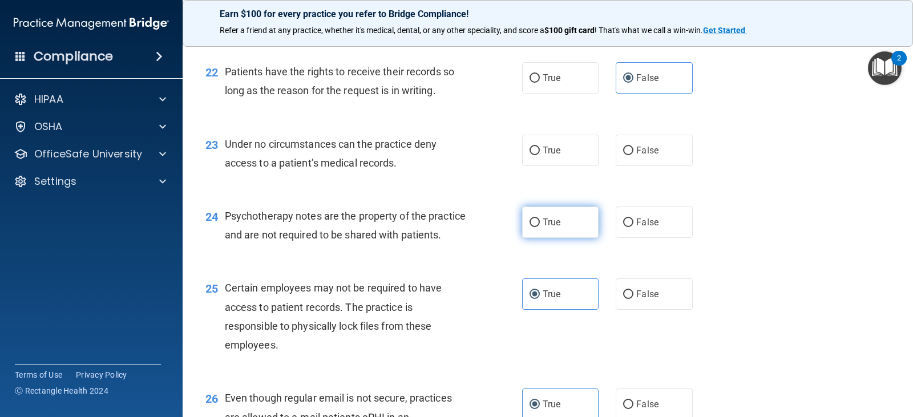
click at [536, 218] on label "True" at bounding box center [560, 222] width 76 height 31
click at [536, 218] on input "True" at bounding box center [534, 222] width 10 height 9
radio input "true"
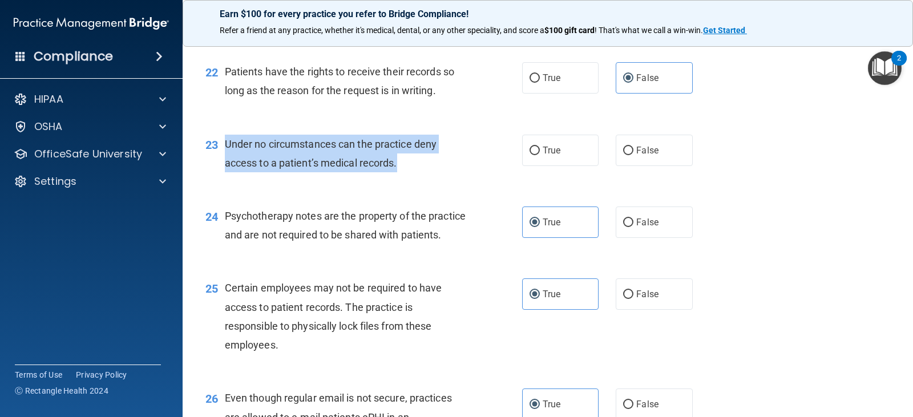
drag, startPoint x: 404, startPoint y: 165, endPoint x: 226, endPoint y: 141, distance: 179.6
click at [226, 141] on div "Under no circumstances can the practice deny access to a patient’s medical reco…" at bounding box center [350, 154] width 250 height 38
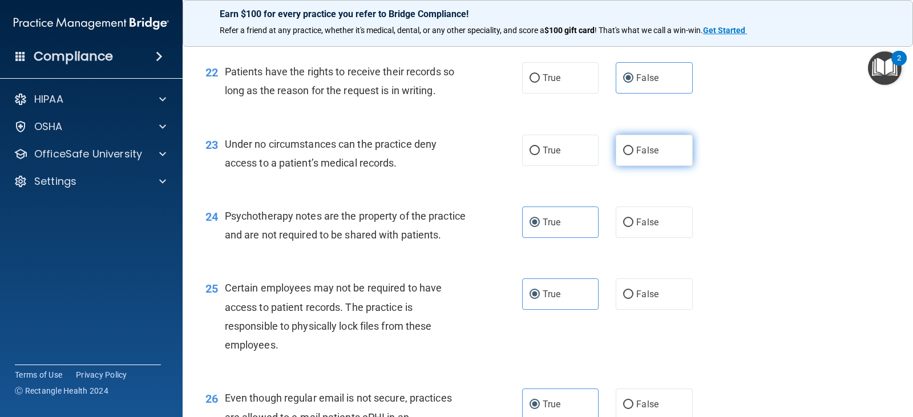
click at [621, 162] on label "False" at bounding box center [654, 150] width 76 height 31
click at [623, 155] on input "False" at bounding box center [628, 151] width 10 height 9
radio input "true"
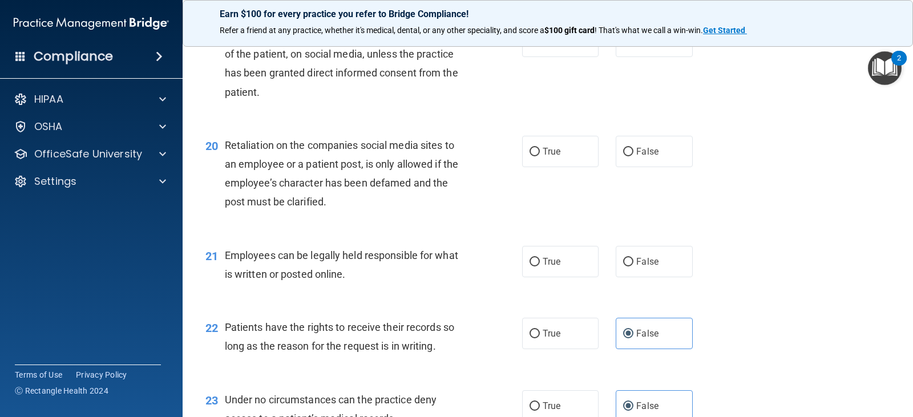
scroll to position [2054, 0]
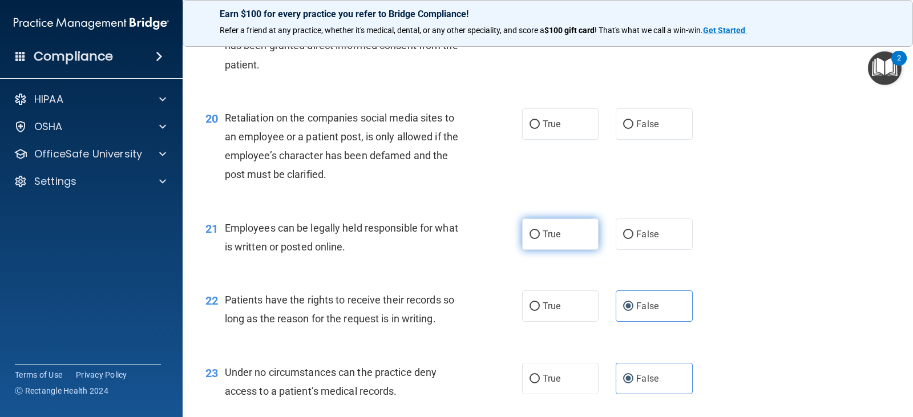
click at [522, 230] on label "True" at bounding box center [560, 233] width 76 height 31
click at [529, 230] on input "True" at bounding box center [534, 234] width 10 height 9
radio input "true"
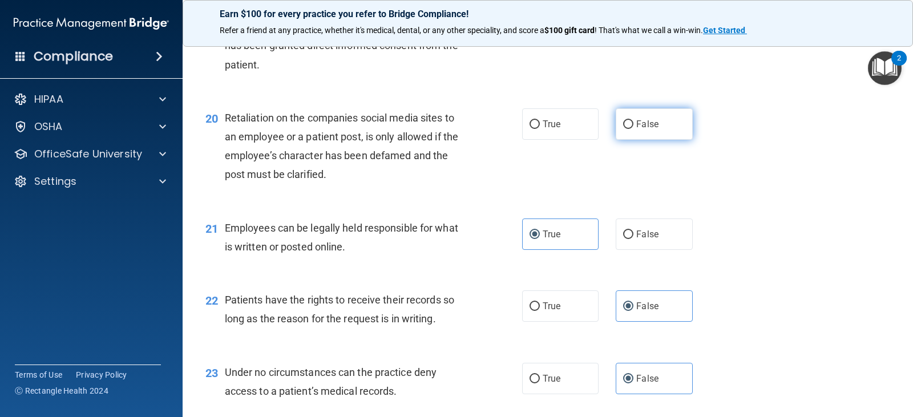
click at [623, 121] on input "False" at bounding box center [628, 124] width 10 height 9
radio input "true"
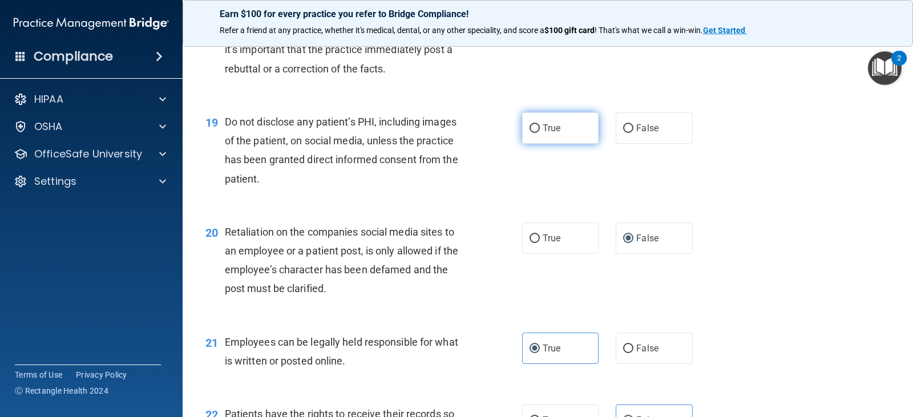
click at [543, 126] on span "True" at bounding box center [552, 128] width 18 height 11
click at [540, 126] on input "True" at bounding box center [534, 128] width 10 height 9
radio input "true"
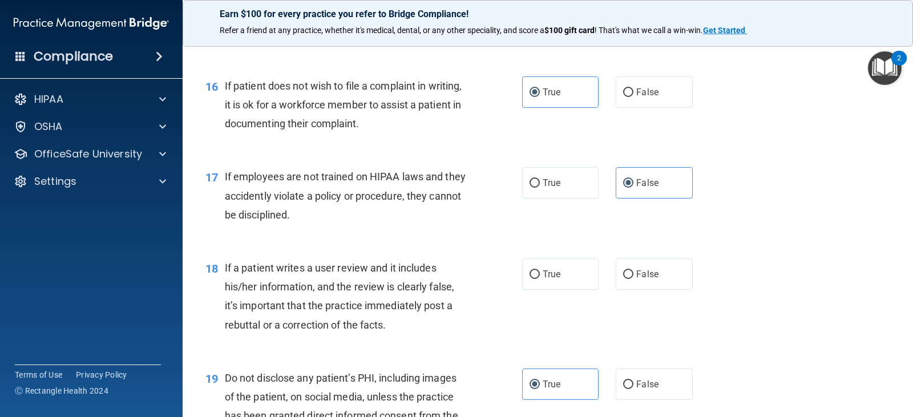
scroll to position [1711, 0]
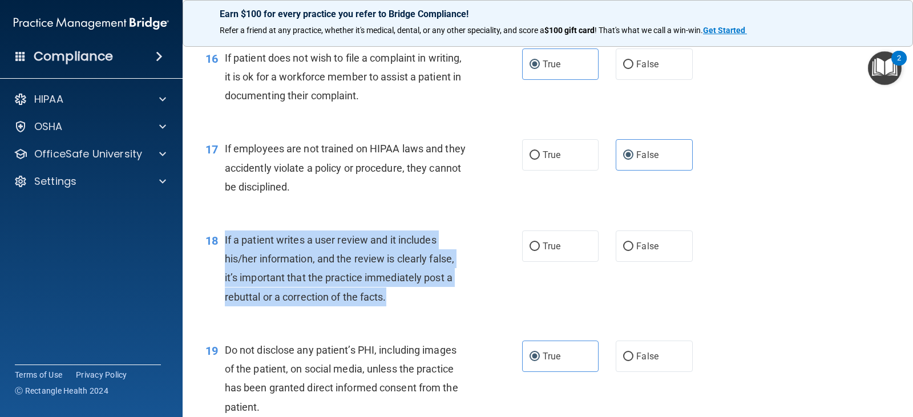
drag, startPoint x: 391, startPoint y: 298, endPoint x: 225, endPoint y: 236, distance: 177.1
click at [225, 236] on div "If a patient writes a user review and it includes his/her information, and the …" at bounding box center [350, 268] width 250 height 76
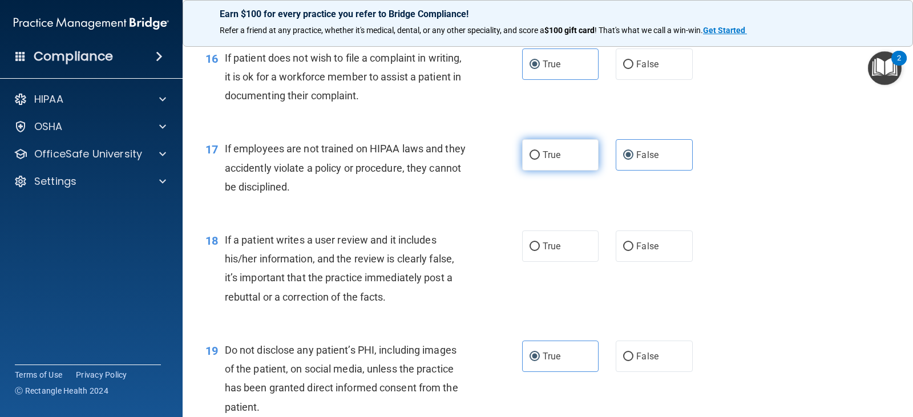
click at [536, 157] on label "True" at bounding box center [560, 154] width 76 height 31
click at [536, 157] on input "True" at bounding box center [534, 155] width 10 height 9
radio input "true"
radio input "false"
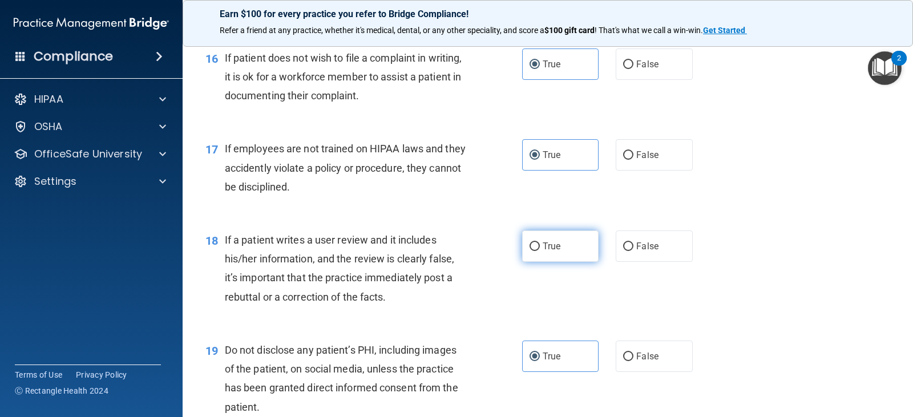
click at [529, 247] on input "True" at bounding box center [534, 246] width 10 height 9
radio input "true"
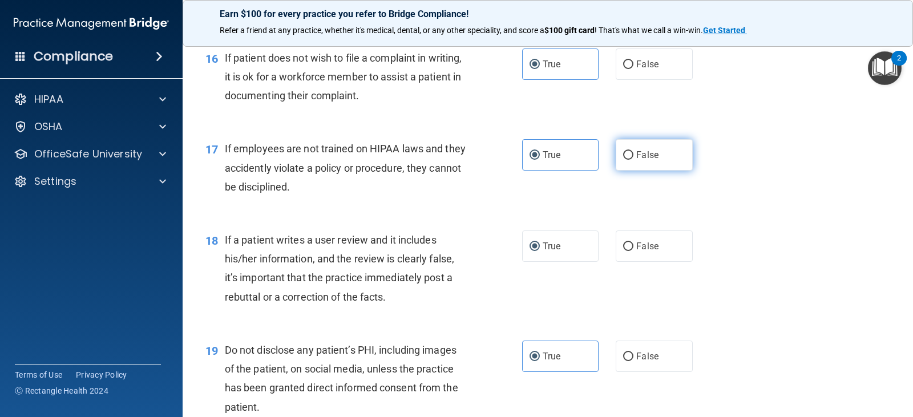
click at [636, 157] on span "False" at bounding box center [647, 154] width 22 height 11
click at [633, 157] on input "False" at bounding box center [628, 155] width 10 height 9
radio input "true"
radio input "false"
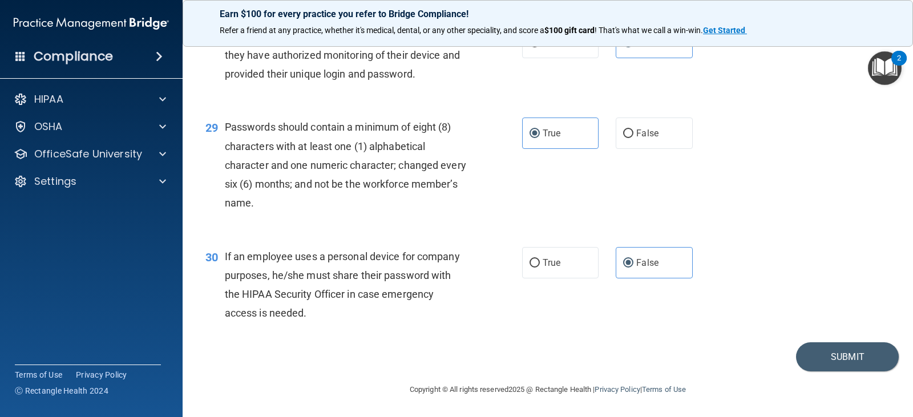
scroll to position [2864, 0]
click at [842, 347] on button "Submit" at bounding box center [847, 356] width 103 height 29
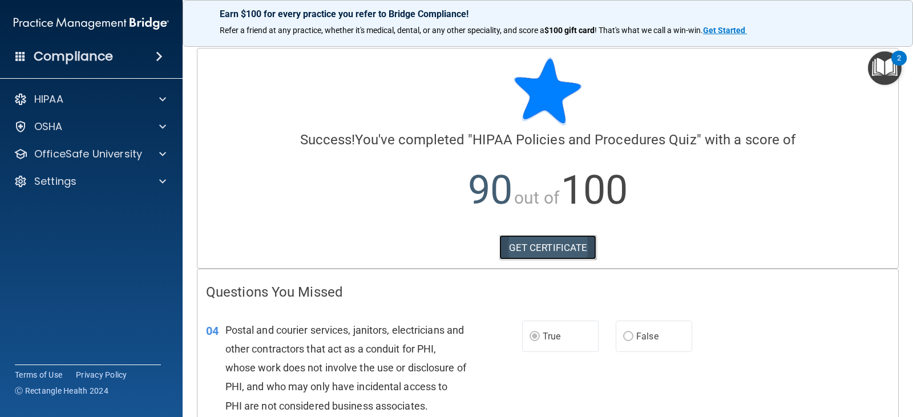
click at [552, 251] on link "GET CERTIFICATE" at bounding box center [548, 247] width 98 height 25
click at [79, 62] on h4 "Compliance" at bounding box center [73, 56] width 79 height 16
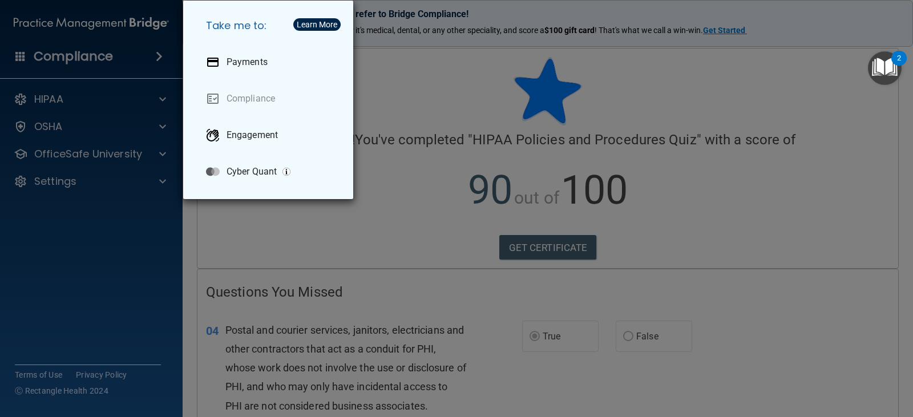
click at [96, 113] on div "Take me to: Payments Compliance Engagement Cyber Quant" at bounding box center [456, 208] width 913 height 417
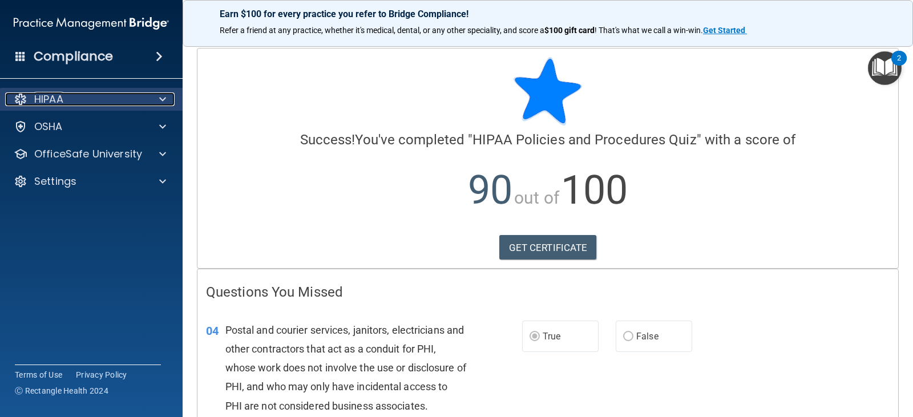
click at [60, 103] on p "HIPAA" at bounding box center [48, 99] width 29 height 14
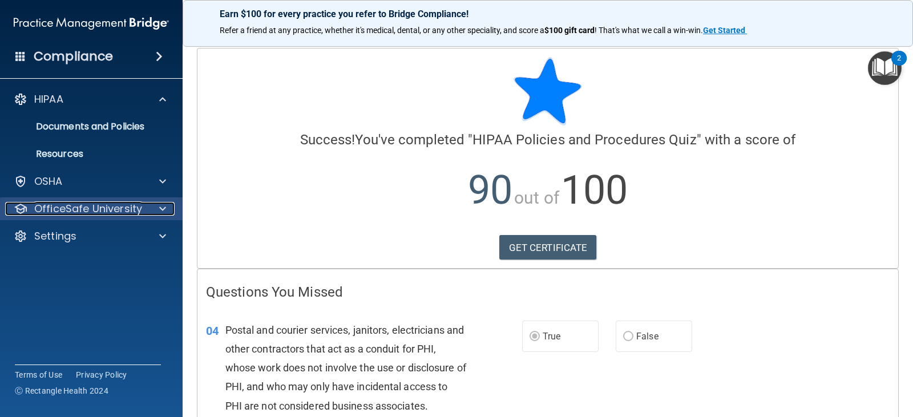
click at [123, 204] on p "OfficeSafe University" at bounding box center [88, 209] width 108 height 14
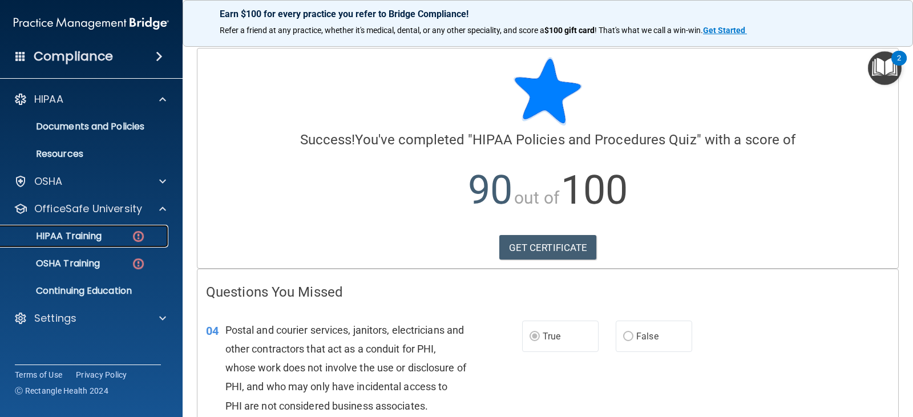
click at [95, 238] on p "HIPAA Training" at bounding box center [54, 235] width 94 height 11
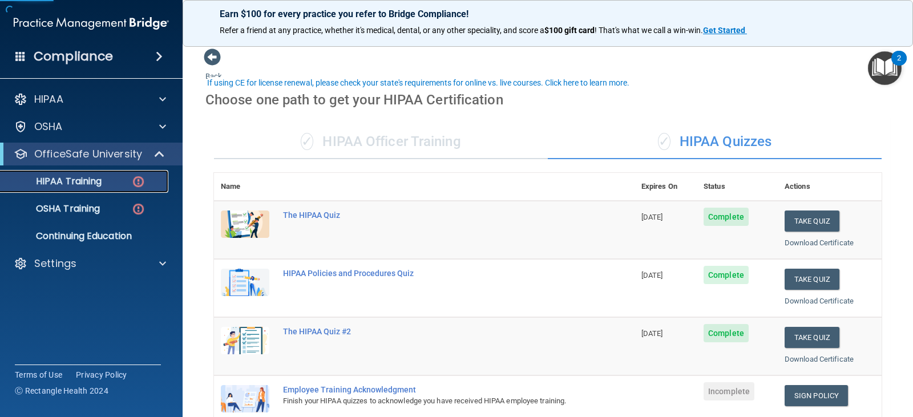
scroll to position [114, 0]
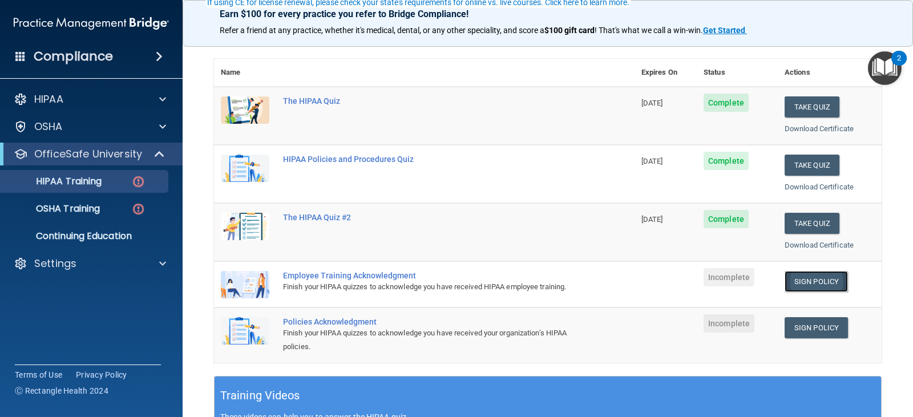
click at [809, 281] on link "Sign Policy" at bounding box center [815, 281] width 63 height 21
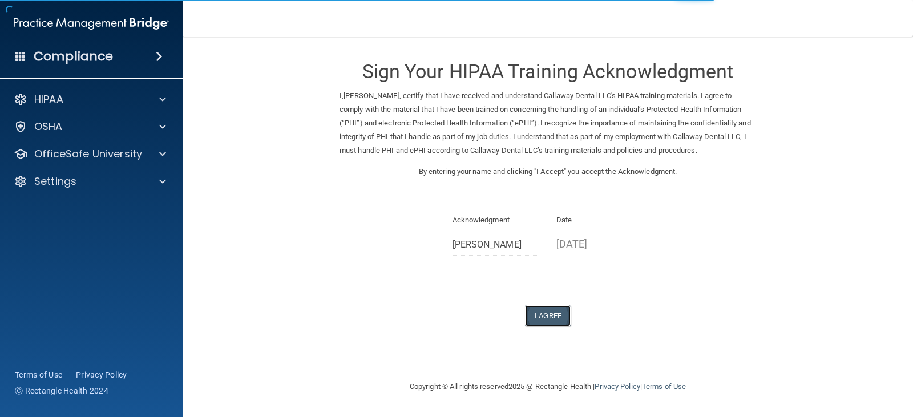
click at [536, 318] on button "I Agree" at bounding box center [548, 315] width 46 height 21
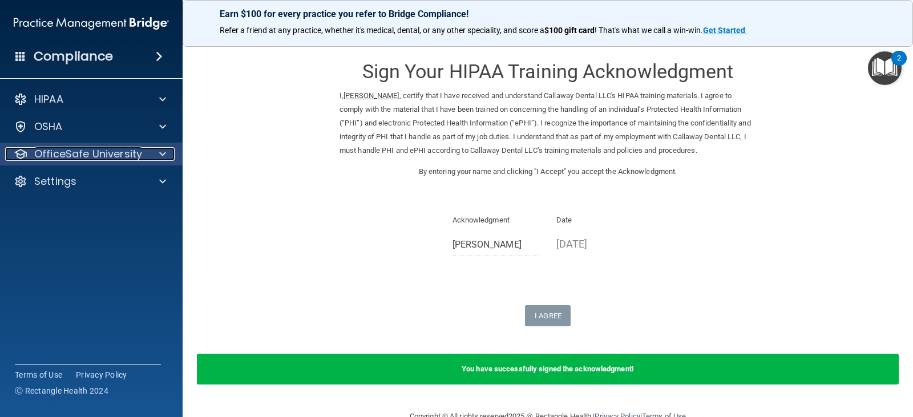
click at [133, 155] on p "OfficeSafe University" at bounding box center [88, 154] width 108 height 14
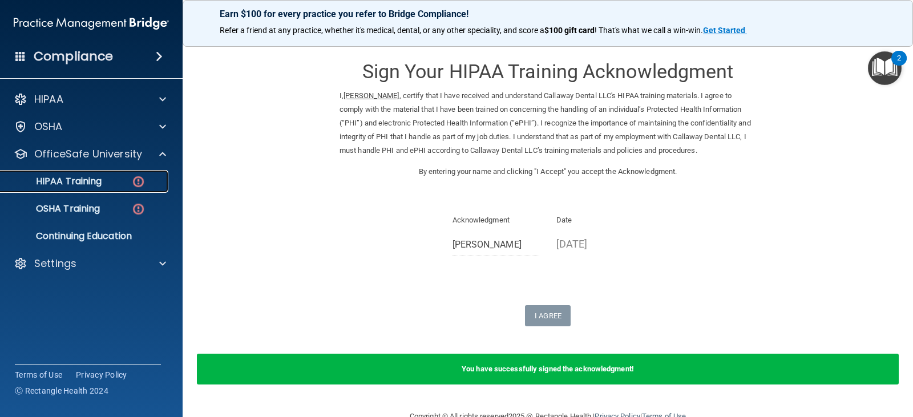
click at [98, 182] on p "HIPAA Training" at bounding box center [54, 181] width 94 height 11
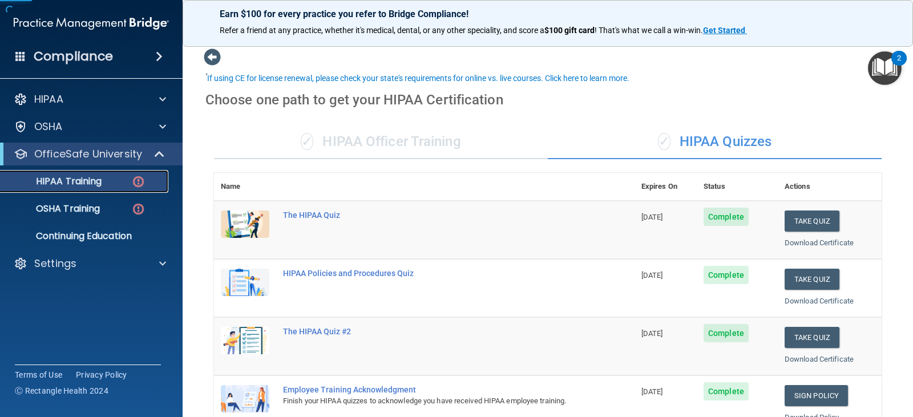
scroll to position [228, 0]
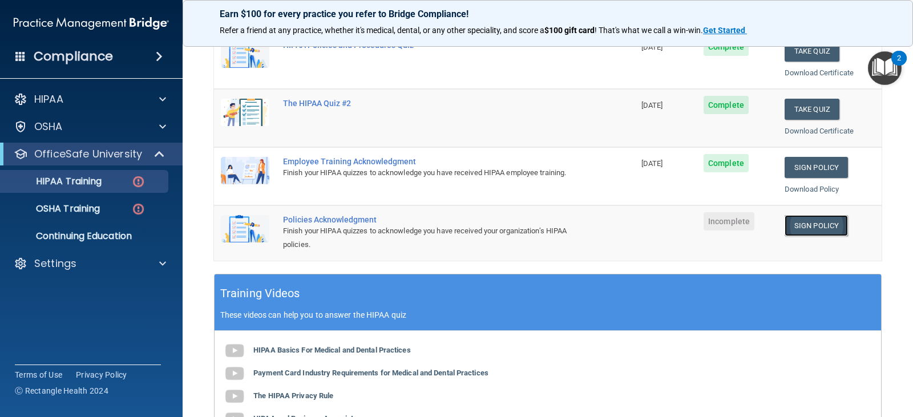
click at [812, 229] on link "Sign Policy" at bounding box center [815, 225] width 63 height 21
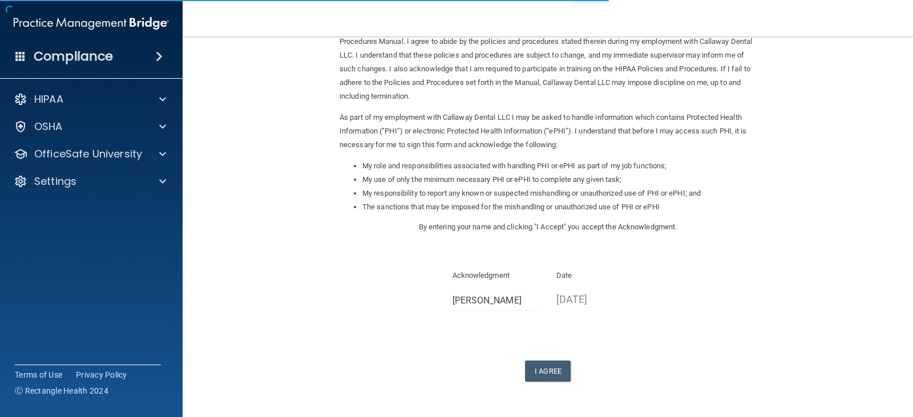
scroll to position [106, 0]
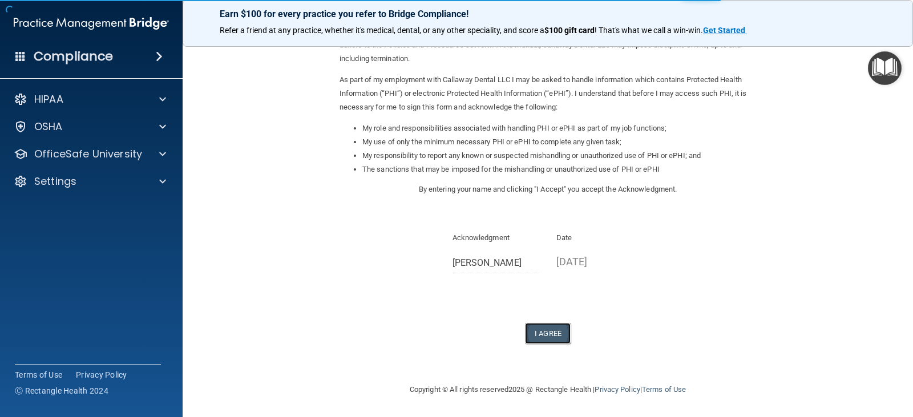
click at [548, 338] on button "I Agree" at bounding box center [548, 333] width 46 height 21
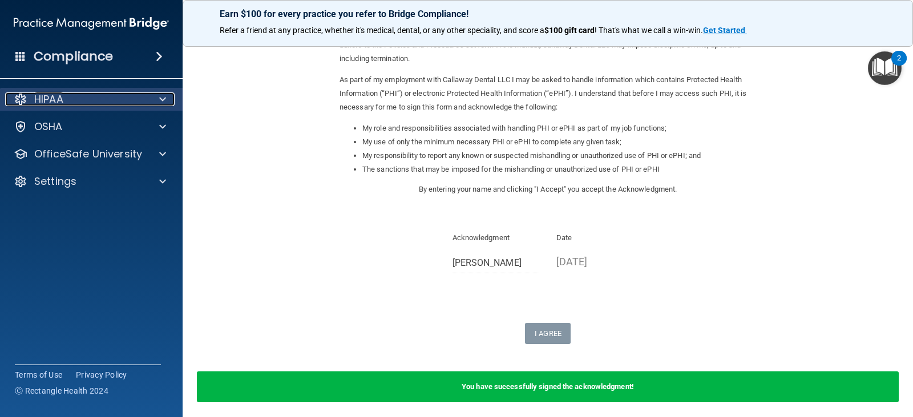
click at [124, 99] on div "HIPAA" at bounding box center [75, 99] width 141 height 14
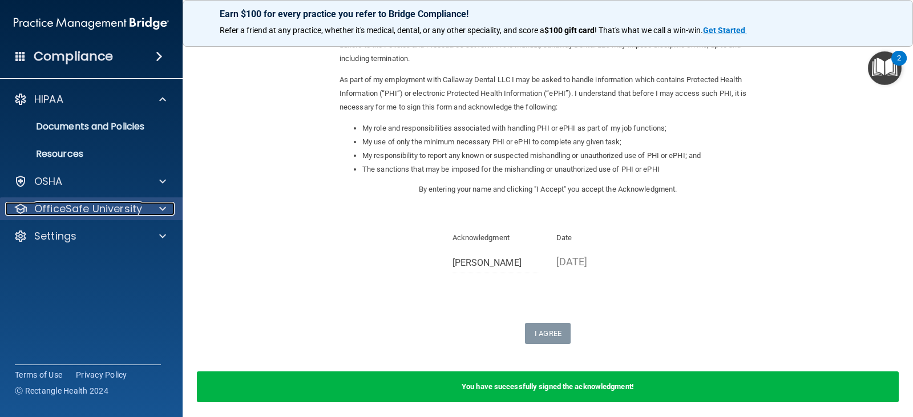
click at [93, 205] on p "OfficeSafe University" at bounding box center [88, 209] width 108 height 14
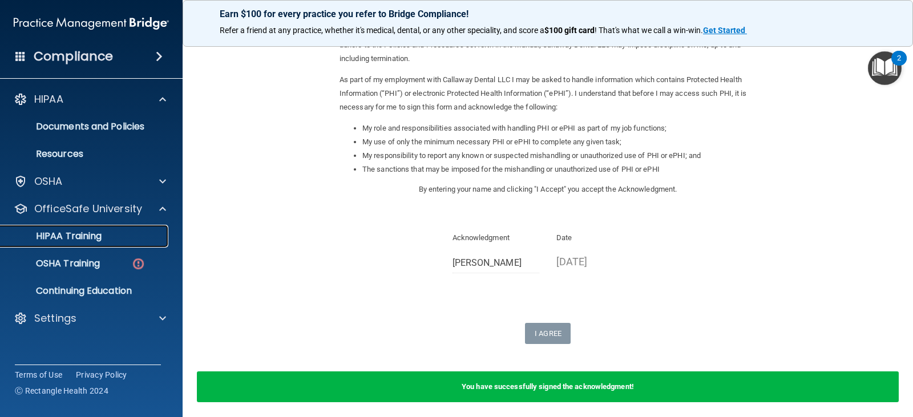
click at [89, 240] on p "HIPAA Training" at bounding box center [54, 235] width 94 height 11
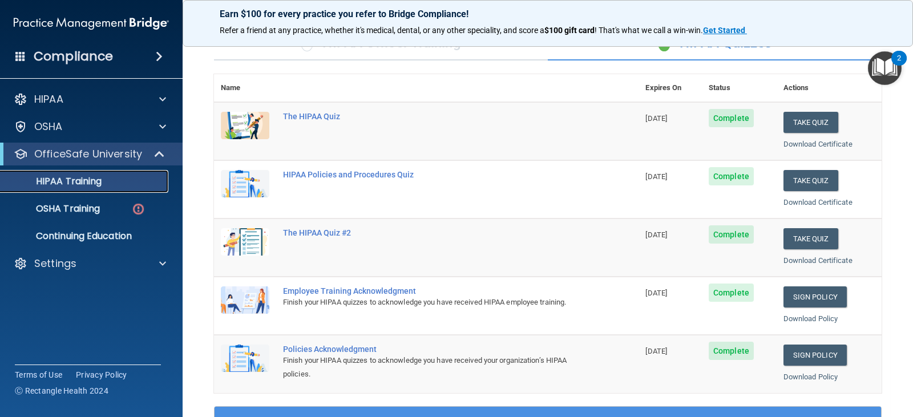
scroll to position [228, 0]
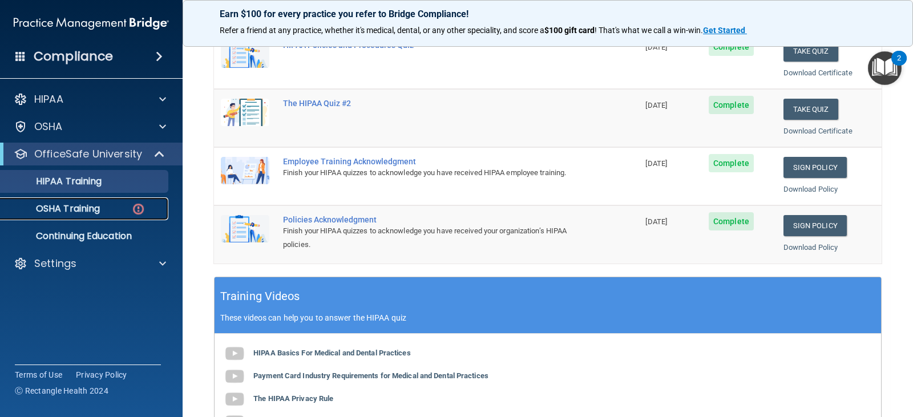
click at [90, 208] on p "OSHA Training" at bounding box center [53, 208] width 92 height 11
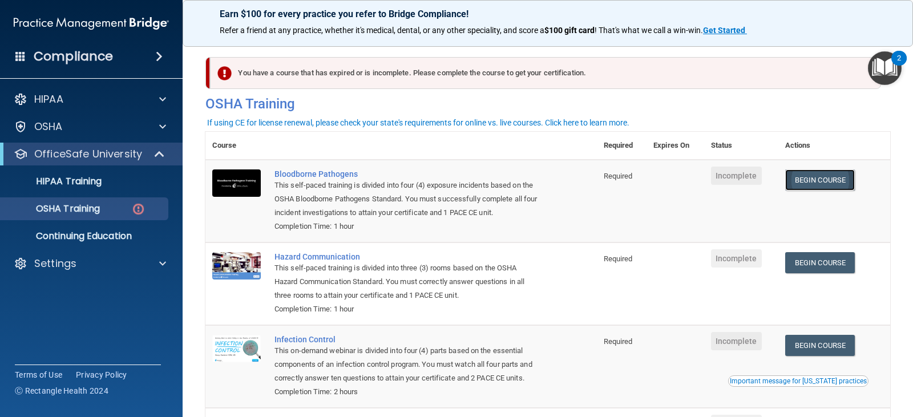
click at [836, 181] on link "Begin Course" at bounding box center [820, 179] width 70 height 21
